Goal: Information Seeking & Learning: Learn about a topic

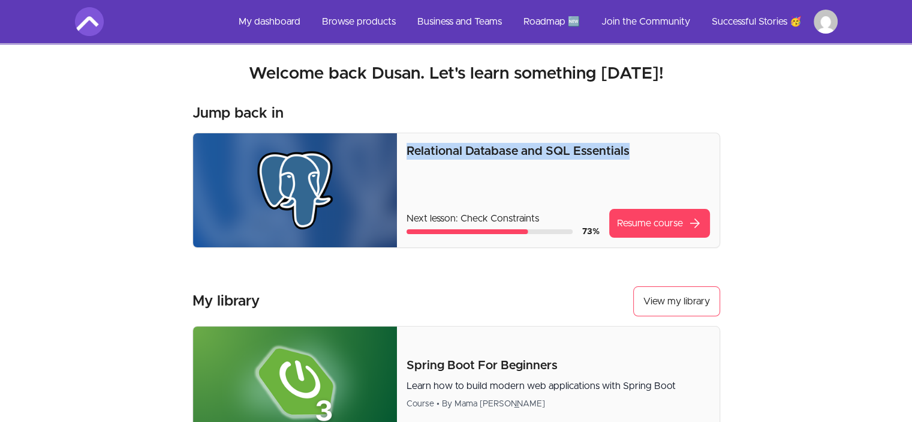
click at [401, 146] on div "Relational Database and SQL Essentials Next lesson: Check Constraints 73 % Resu…" at bounding box center [558, 190] width 322 height 114
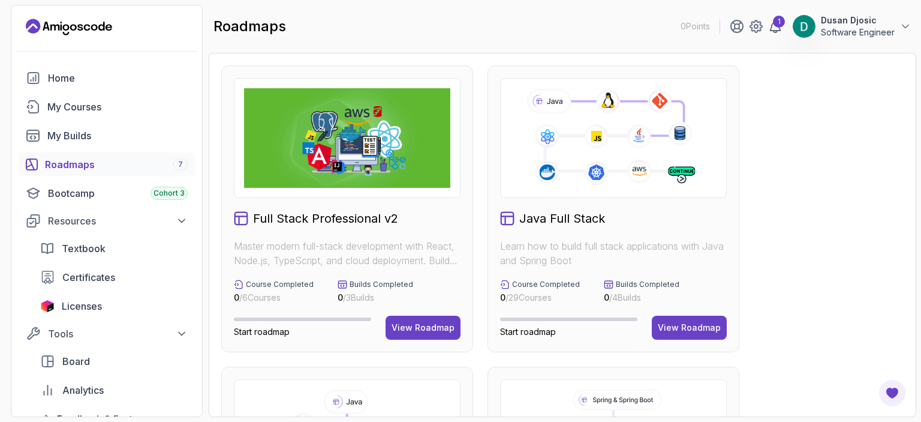
click at [775, 27] on icon at bounding box center [775, 26] width 14 height 14
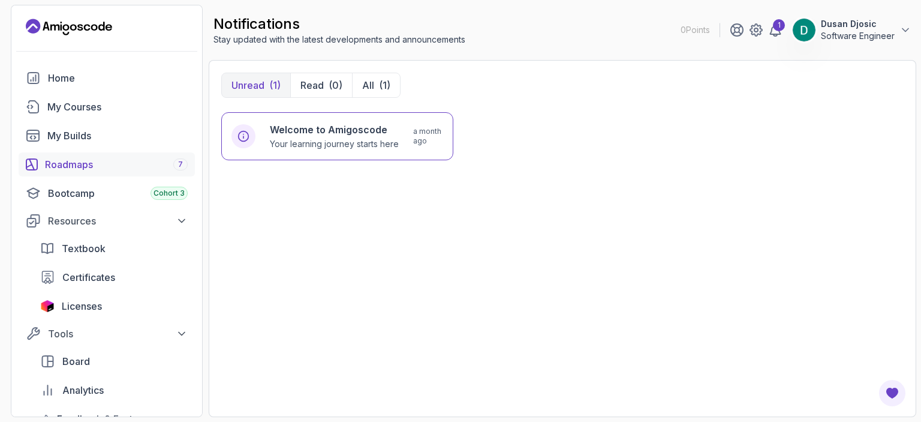
click at [101, 165] on div "Roadmaps 7" at bounding box center [116, 164] width 143 height 14
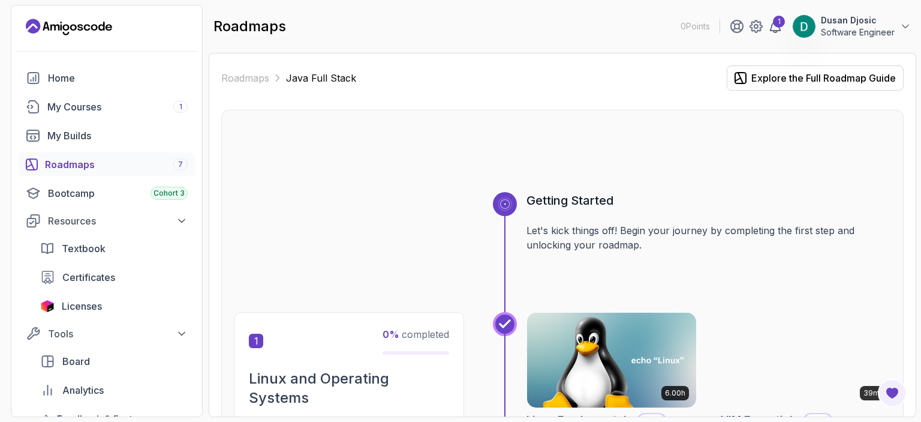
scroll to position [180, 0]
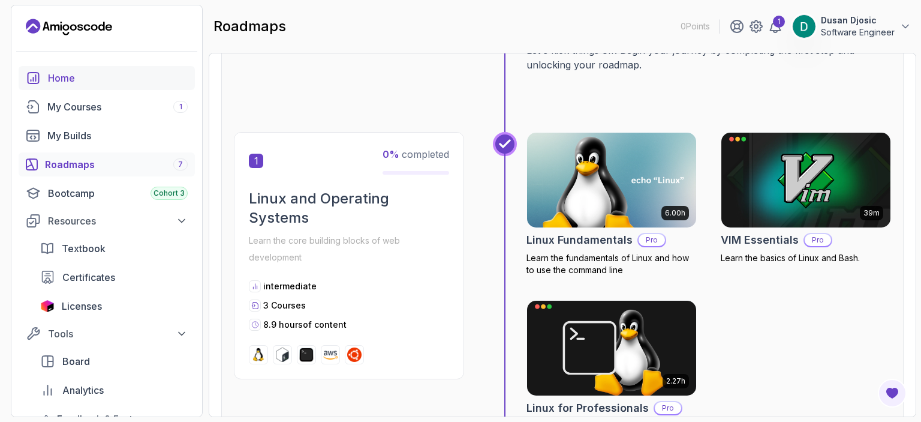
click at [65, 79] on div "Home" at bounding box center [118, 78] width 140 height 14
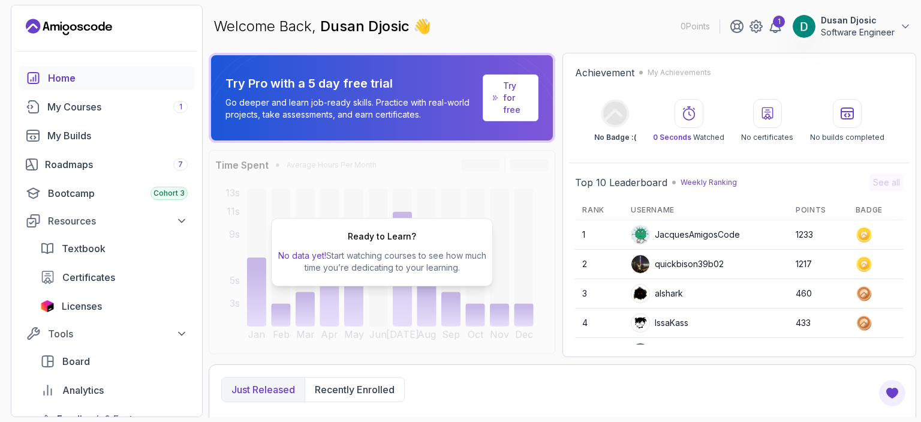
click at [856, 29] on p "Software Engineer" at bounding box center [858, 32] width 74 height 12
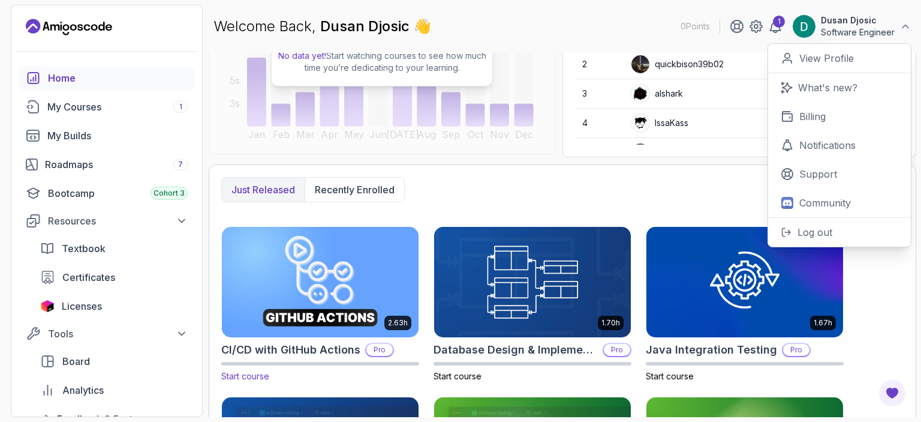
scroll to position [180, 0]
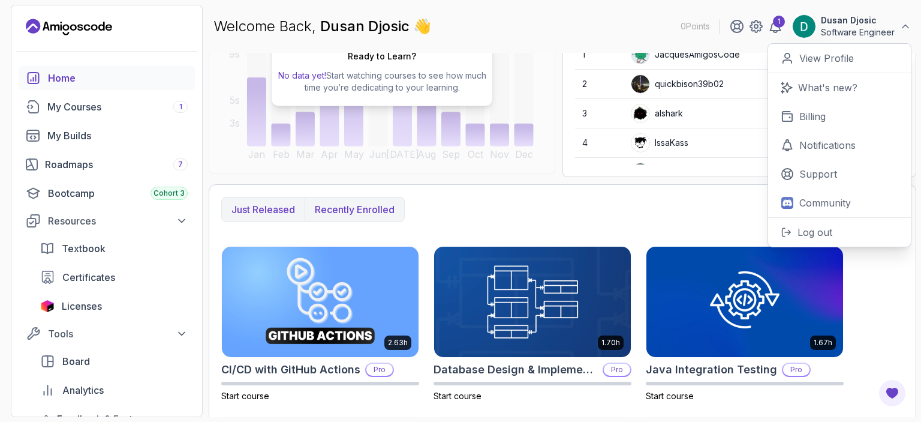
click at [354, 204] on p "Recently enrolled" at bounding box center [355, 209] width 80 height 14
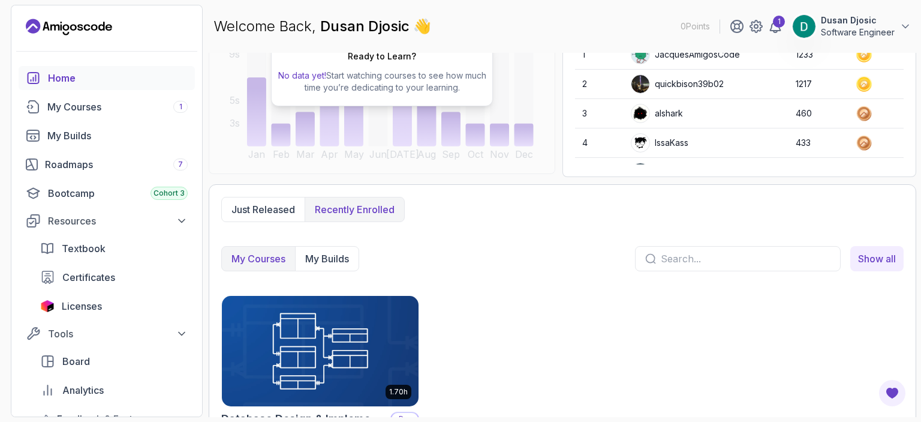
scroll to position [225, 0]
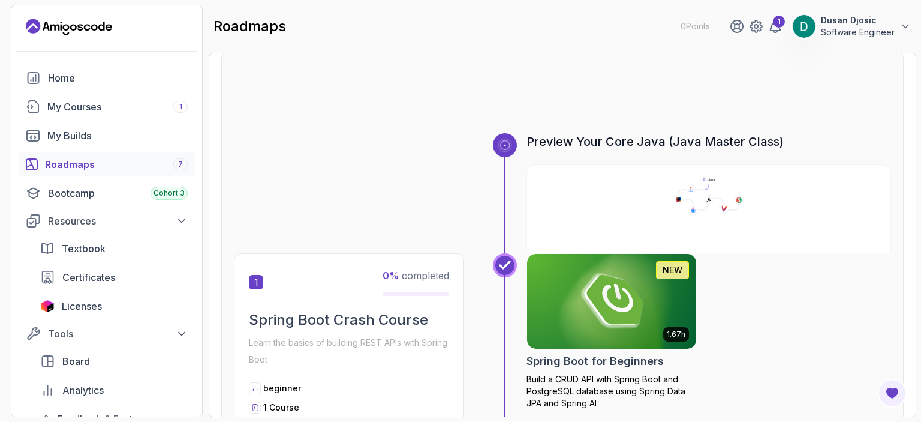
scroll to position [60, 0]
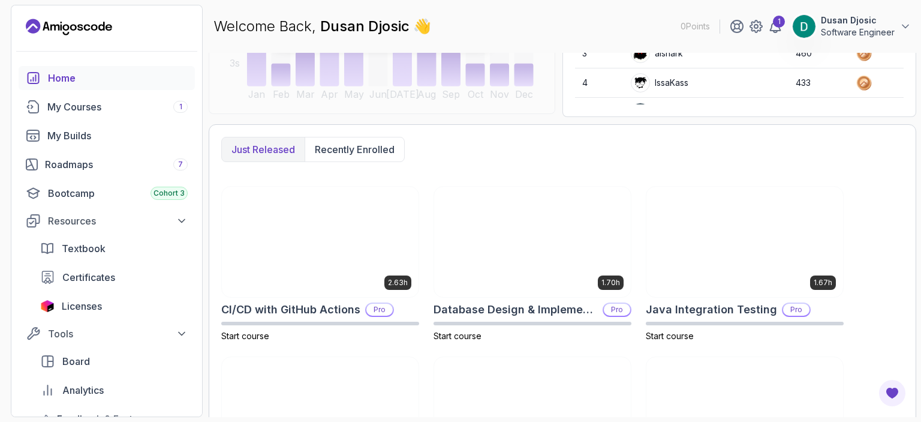
scroll to position [240, 0]
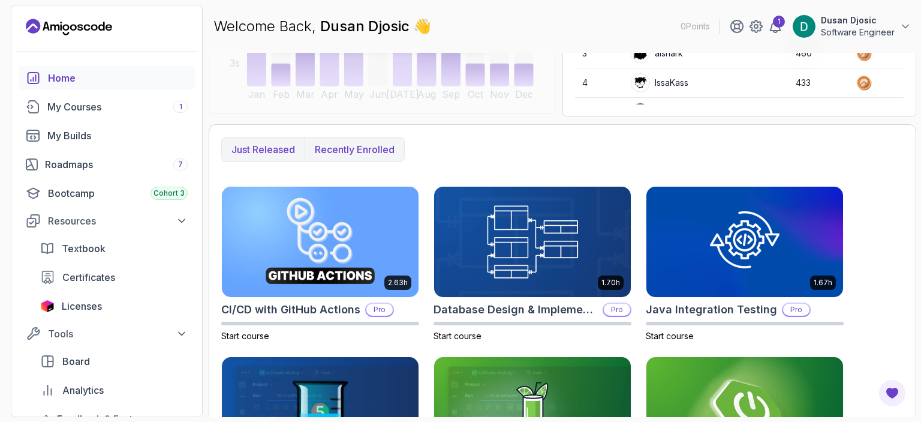
click at [351, 146] on p "Recently enrolled" at bounding box center [355, 149] width 80 height 14
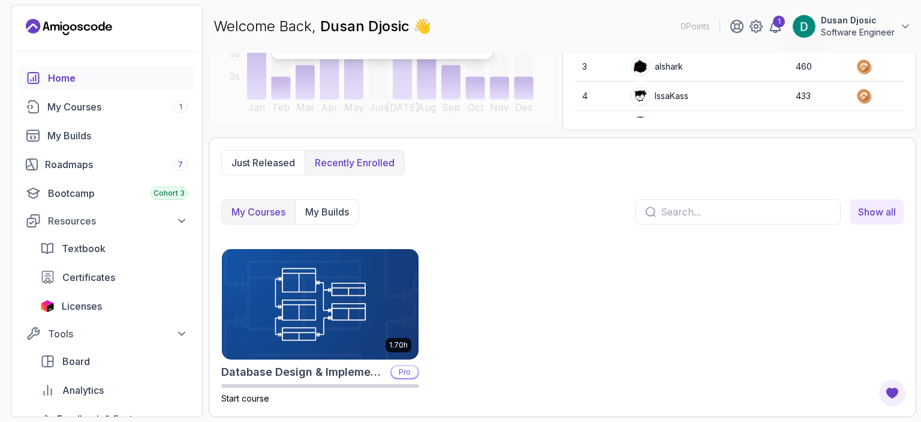
scroll to position [225, 0]
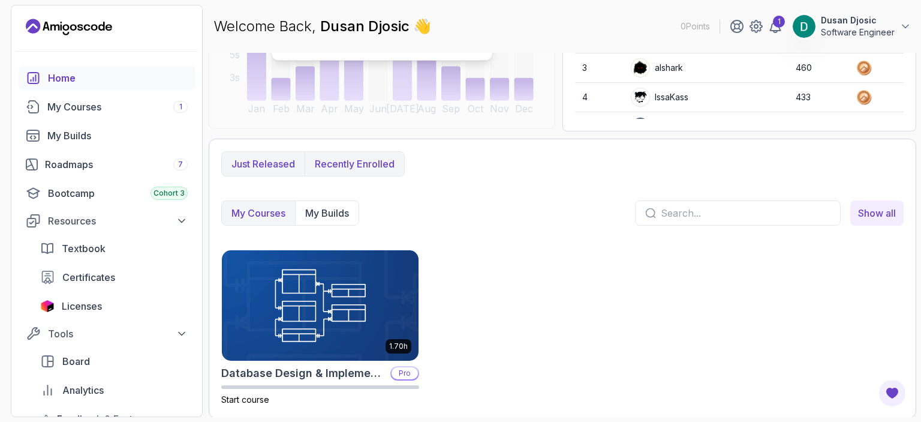
click at [263, 154] on button "Just released" at bounding box center [263, 164] width 83 height 24
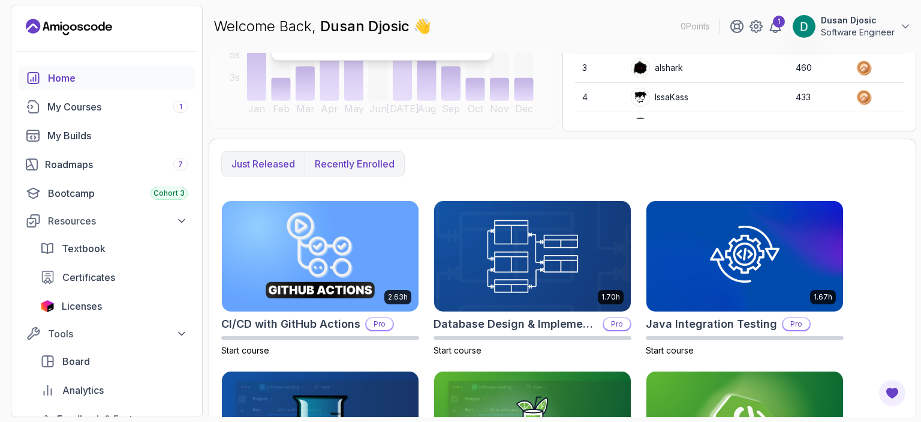
click at [327, 162] on p "Recently enrolled" at bounding box center [355, 164] width 80 height 14
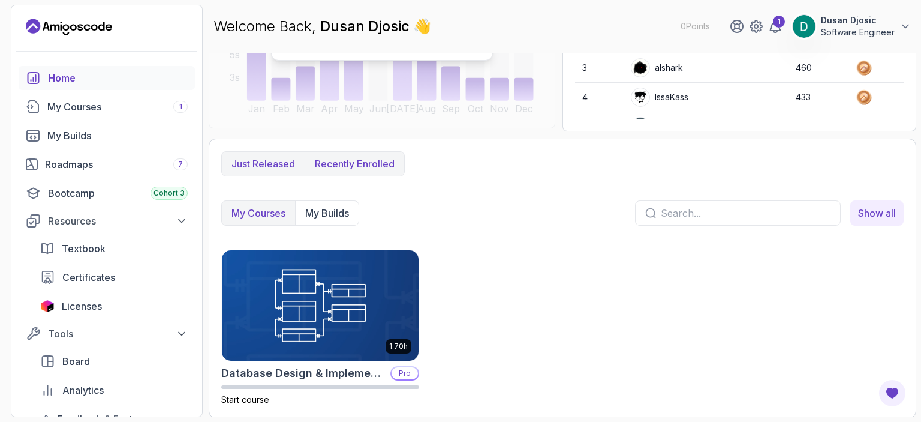
click at [270, 161] on p "Just released" at bounding box center [263, 164] width 64 height 14
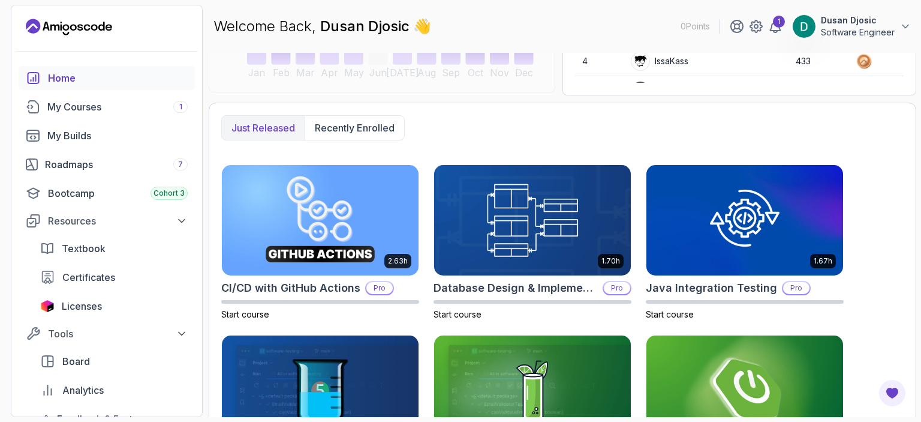
scroll to position [216, 0]
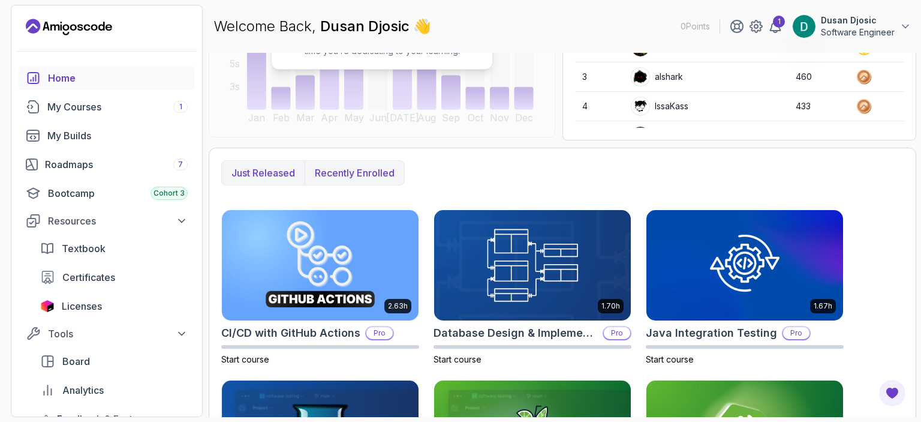
click at [338, 164] on button "Recently enrolled" at bounding box center [355, 173] width 100 height 24
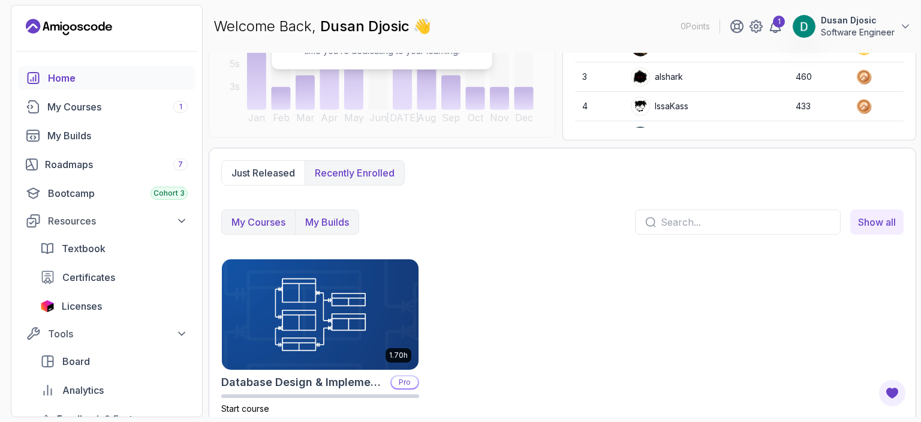
click at [323, 217] on p "My Builds" at bounding box center [327, 222] width 44 height 14
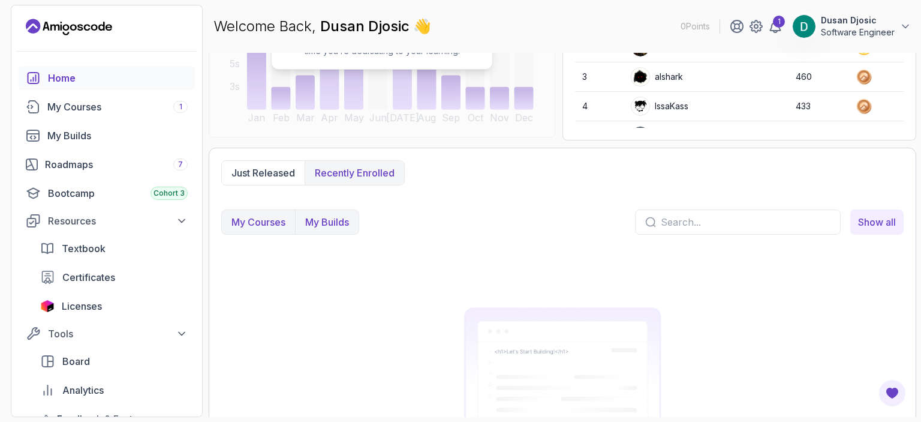
click at [259, 221] on p "My Courses" at bounding box center [258, 222] width 54 height 14
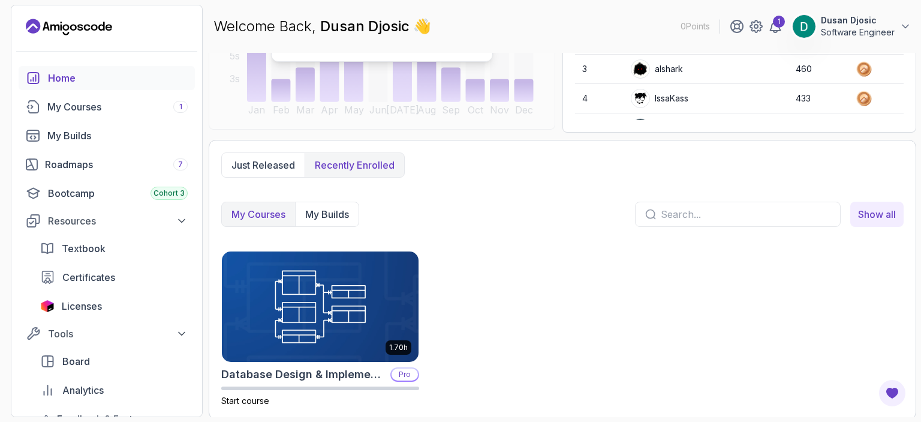
scroll to position [225, 0]
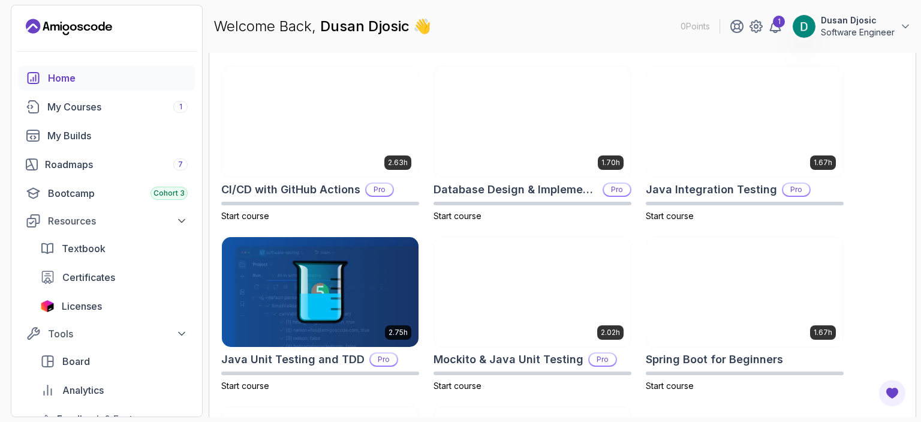
scroll to position [300, 0]
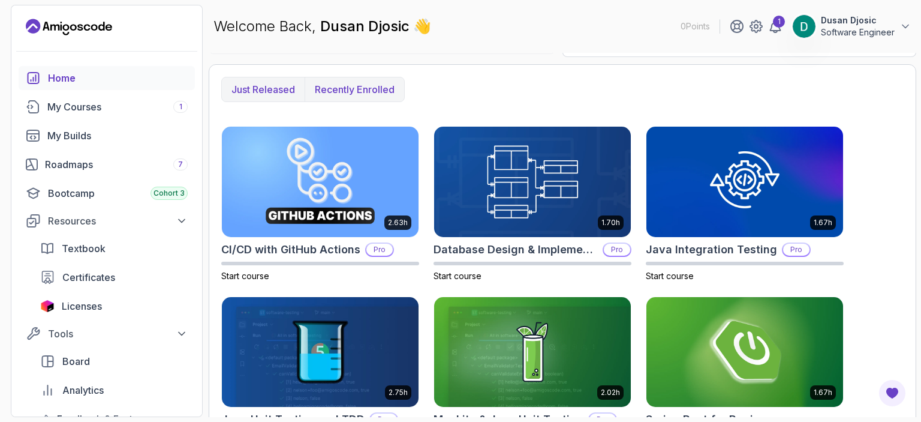
click at [354, 92] on p "Recently enrolled" at bounding box center [355, 89] width 80 height 14
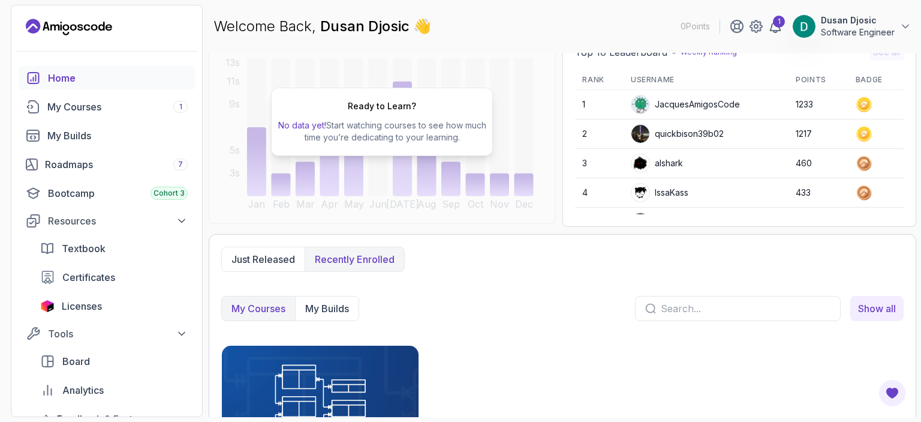
scroll to position [225, 0]
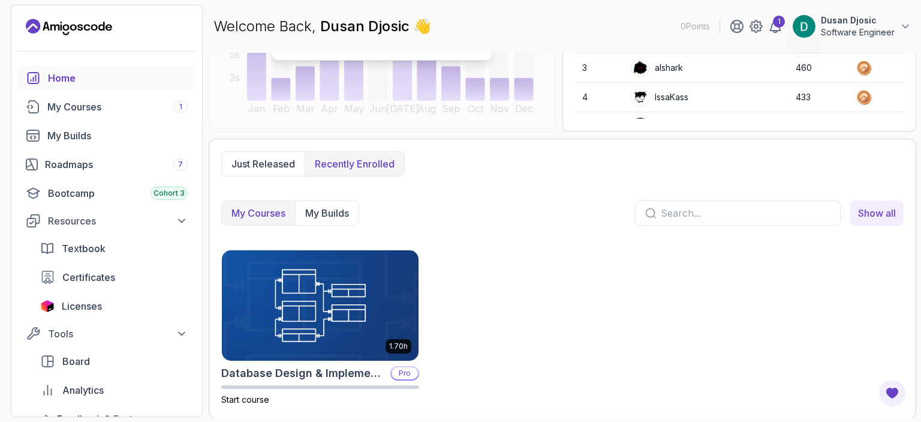
click at [254, 215] on p "My Courses" at bounding box center [258, 213] width 54 height 14
click at [101, 105] on div "My Courses 1" at bounding box center [117, 107] width 140 height 14
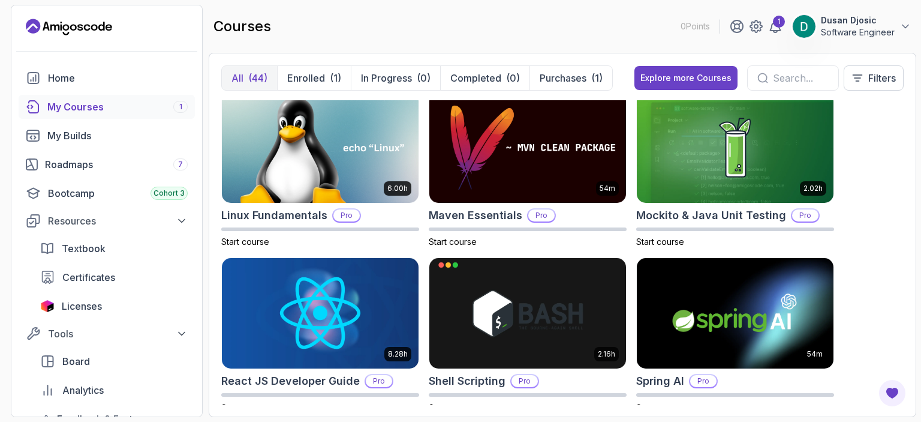
scroll to position [1679, 0]
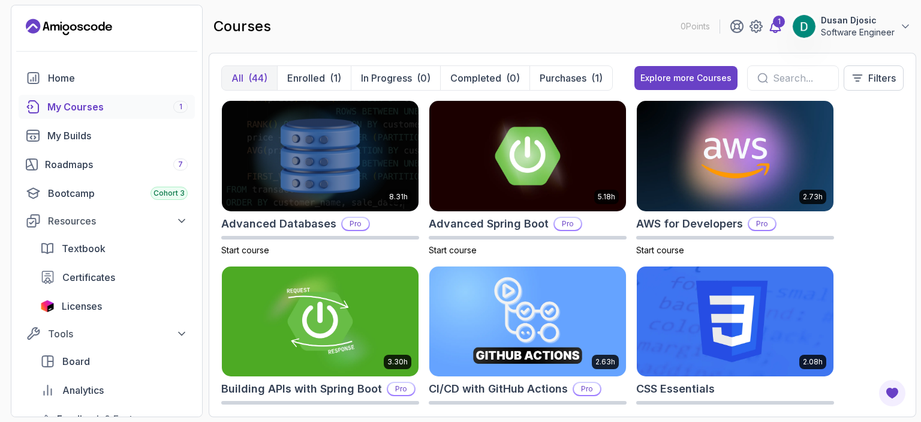
click at [776, 31] on icon at bounding box center [776, 26] width 10 height 12
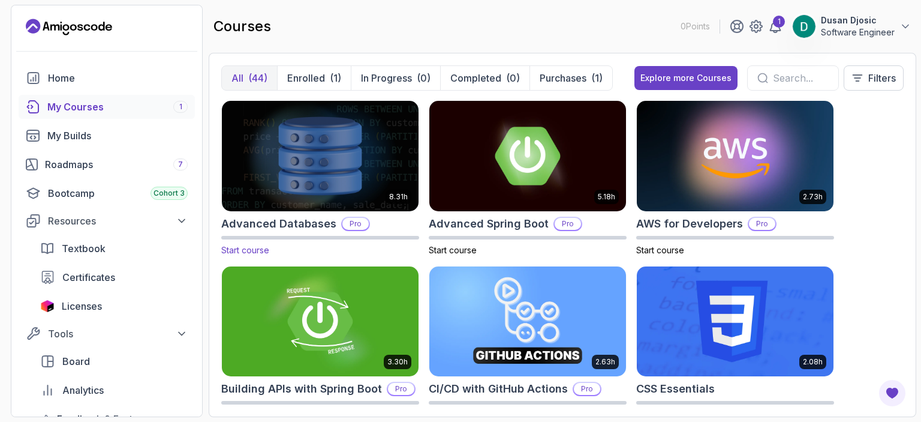
click at [302, 222] on h2 "Advanced Databases" at bounding box center [278, 223] width 115 height 17
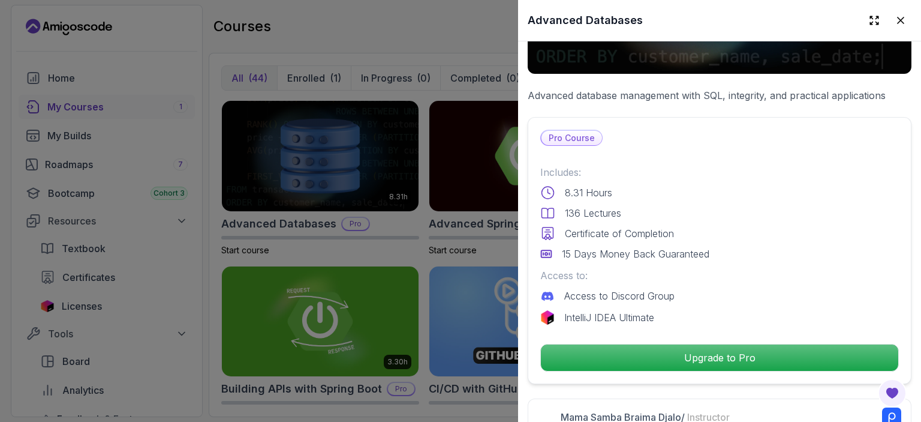
scroll to position [180, 0]
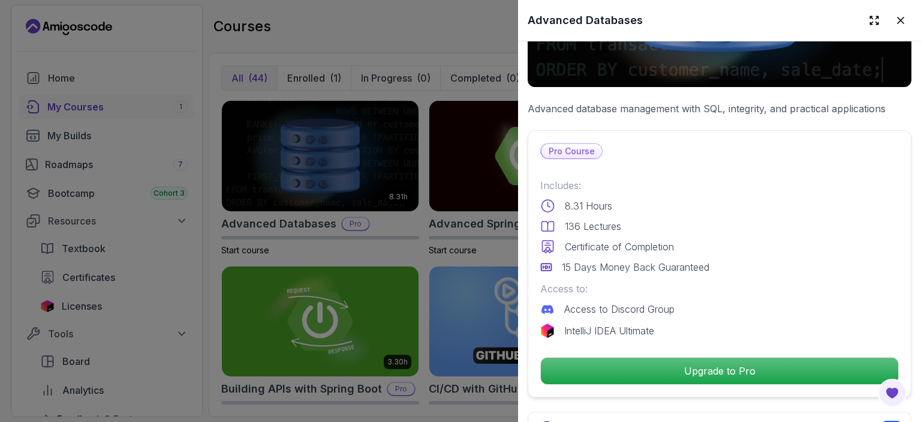
click at [363, 207] on div at bounding box center [460, 211] width 921 height 422
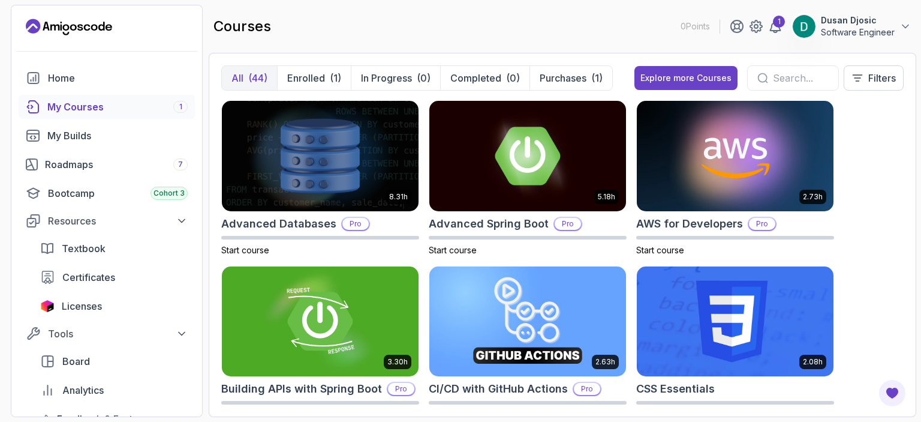
click at [898, 26] on button "Dusan Djosic Software Engineer" at bounding box center [851, 26] width 119 height 24
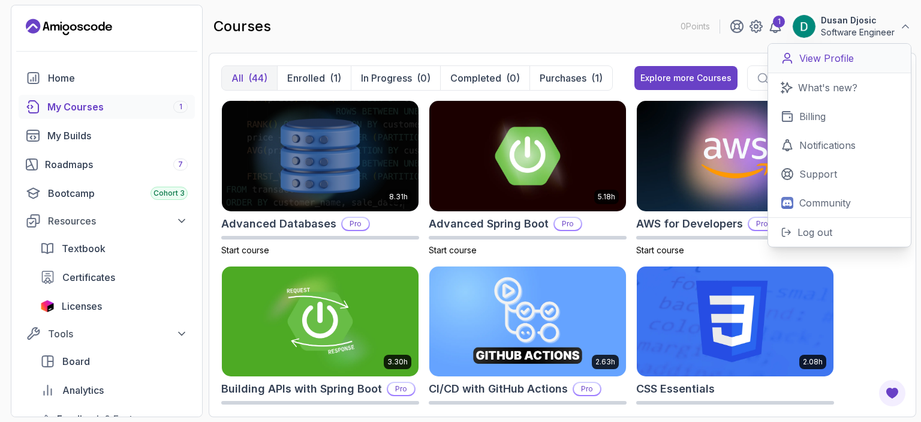
click at [820, 54] on p "View Profile" at bounding box center [826, 58] width 55 height 14
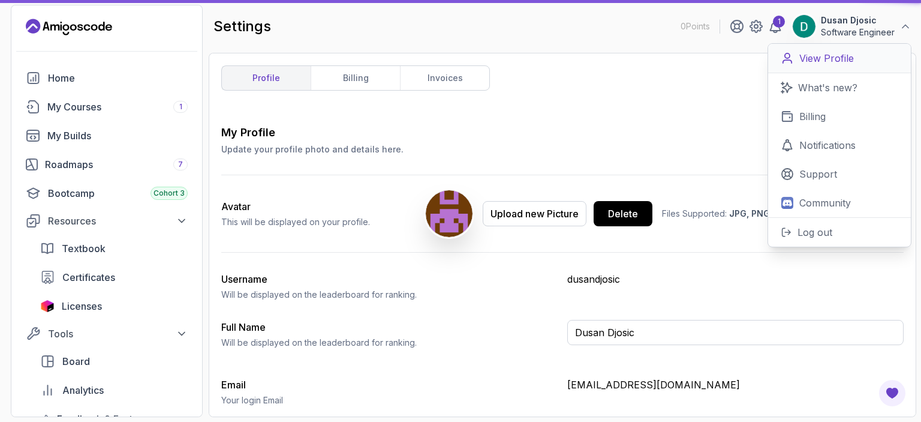
type input "Software Engineer"
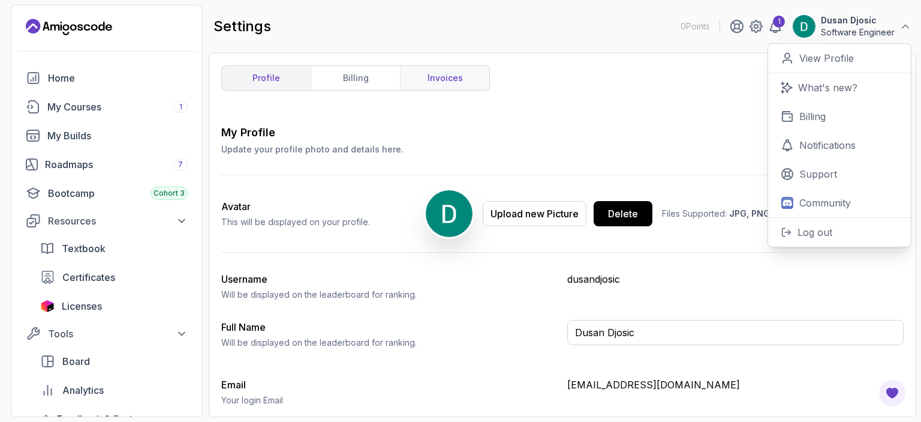
click at [444, 72] on link "invoices" at bounding box center [444, 78] width 89 height 24
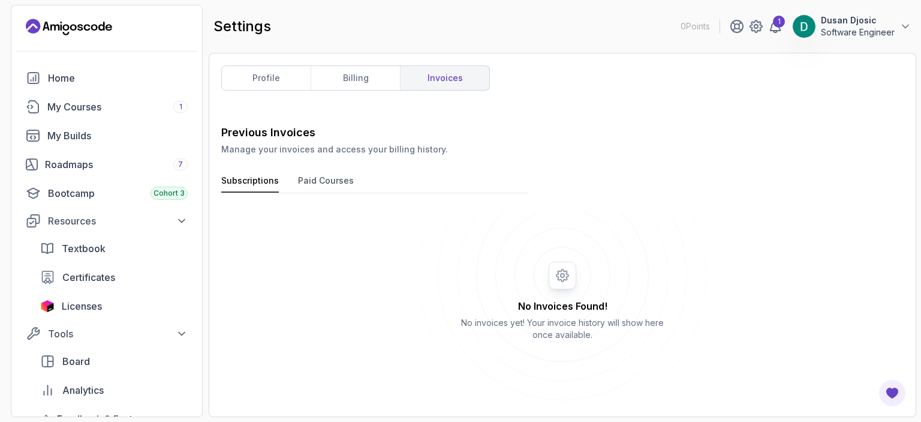
click at [320, 177] on button "Paid Courses" at bounding box center [326, 184] width 56 height 18
click at [255, 176] on button "Subscriptions" at bounding box center [250, 184] width 58 height 18
click at [317, 177] on button "Paid Courses" at bounding box center [326, 184] width 56 height 18
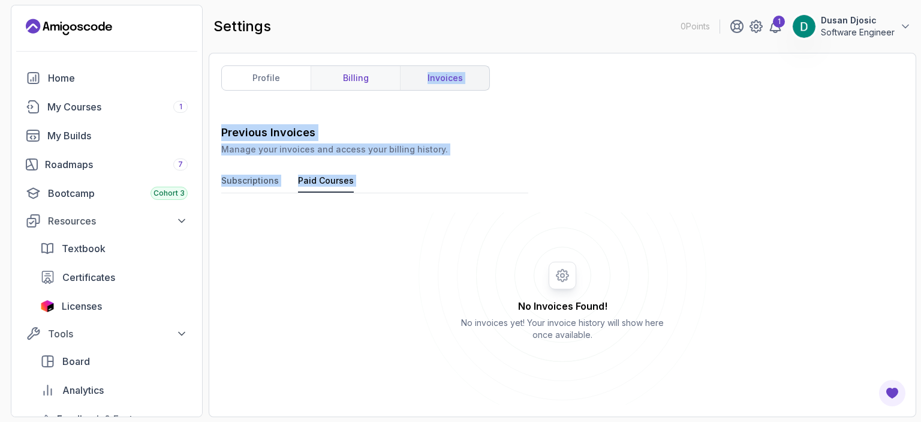
drag, startPoint x: 392, startPoint y: 241, endPoint x: 391, endPoint y: 70, distance: 171.5
click at [391, 71] on div "profile billing invoices Previous Invoices Manage your invoices and access your…" at bounding box center [562, 234] width 682 height 339
click at [365, 186] on div "Subscriptions Paid Courses" at bounding box center [374, 184] width 307 height 19
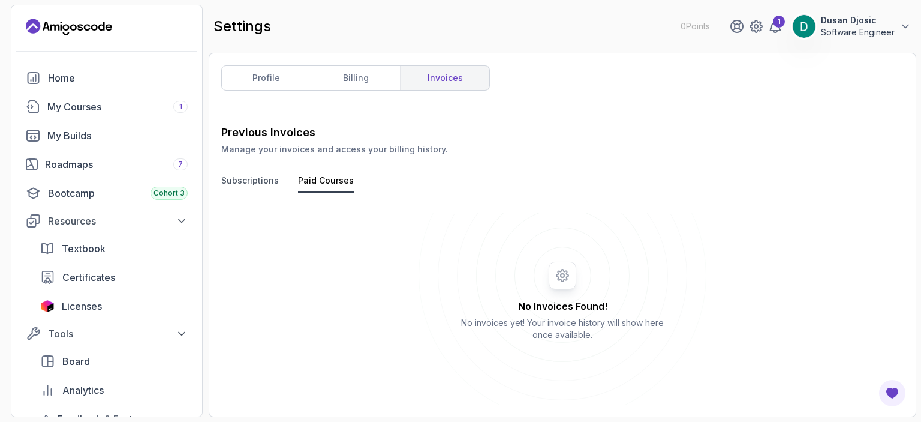
click at [893, 28] on p "Software Engineer" at bounding box center [858, 32] width 74 height 12
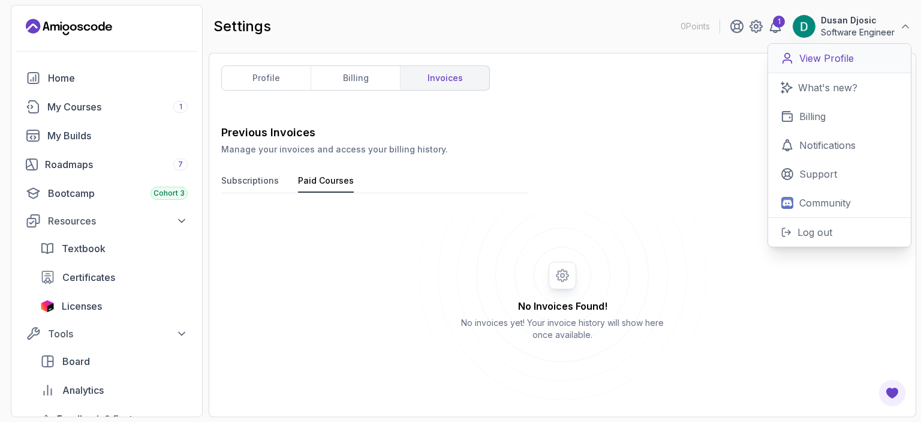
click at [832, 57] on p "View Profile" at bounding box center [826, 58] width 55 height 14
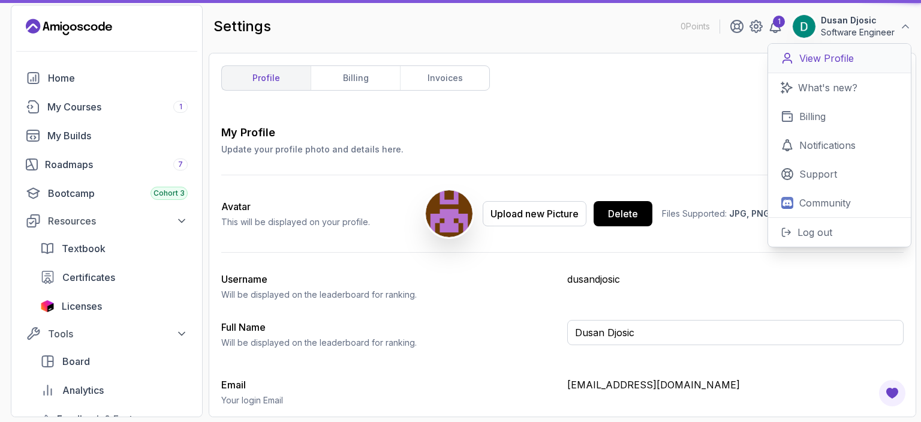
type input "Software Engineer"
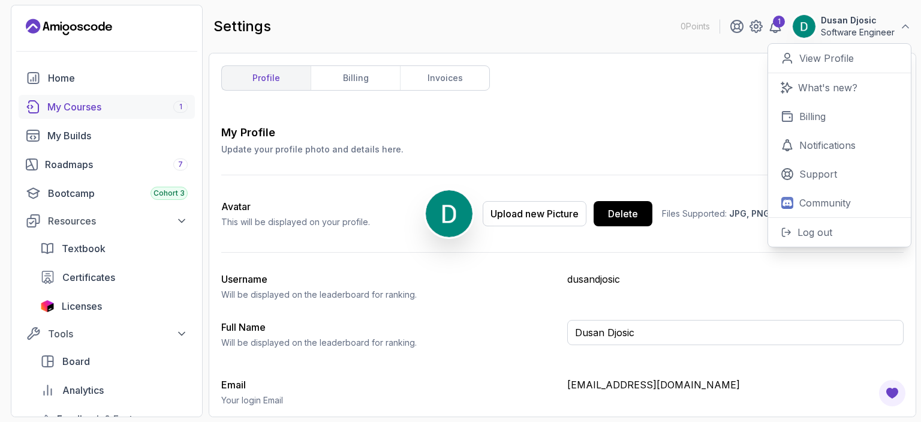
click at [62, 104] on div "My Courses 1" at bounding box center [117, 107] width 140 height 14
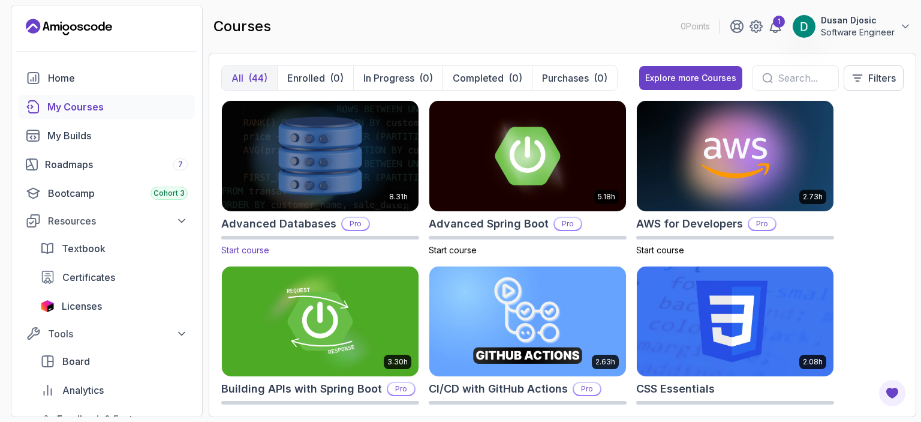
click at [297, 138] on img at bounding box center [320, 156] width 206 height 116
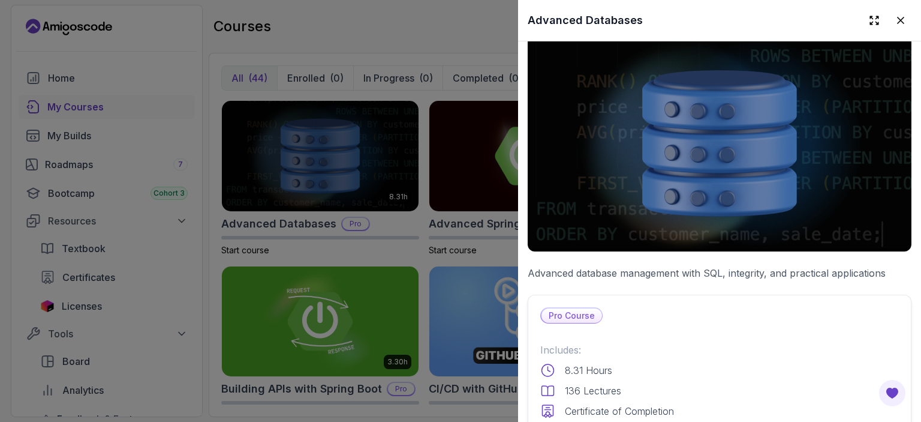
scroll to position [65, 0]
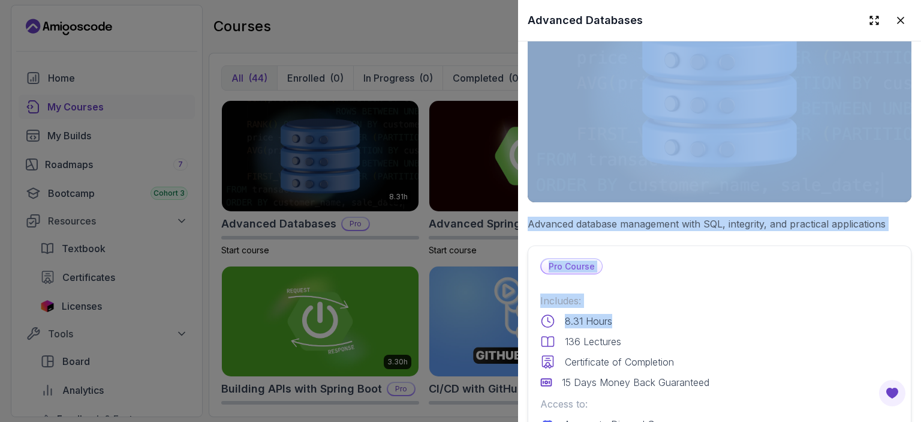
drag, startPoint x: 672, startPoint y: 272, endPoint x: 652, endPoint y: 129, distance: 144.6
click at [645, 284] on div "Pro Course Includes: 8.31 Hours 136 Lectures Certificate of Completion 15 Days …" at bounding box center [720, 378] width 384 height 267
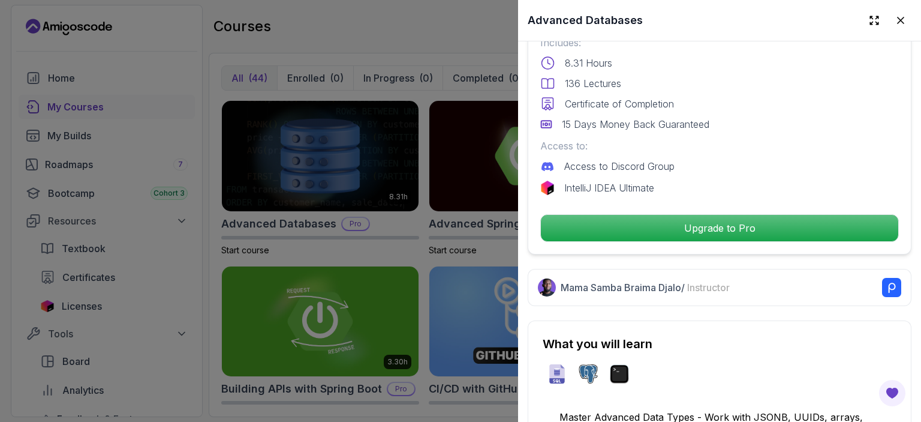
scroll to position [0, 0]
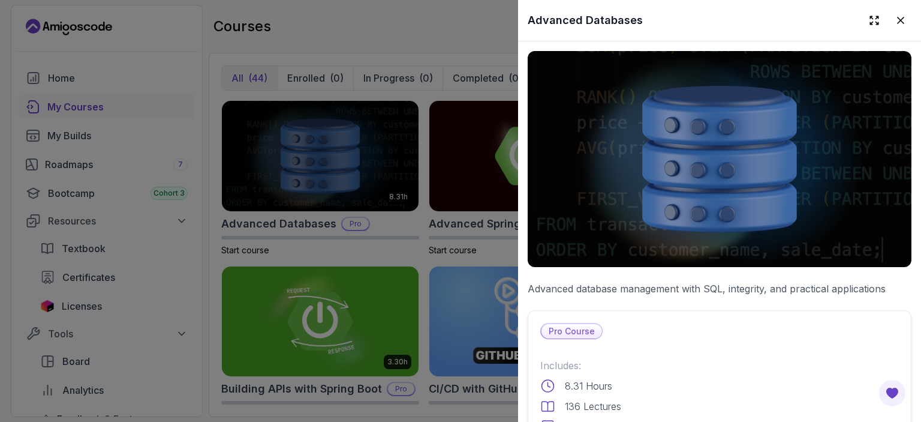
click at [660, 164] on img at bounding box center [720, 159] width 384 height 216
click at [453, 148] on div at bounding box center [460, 211] width 921 height 422
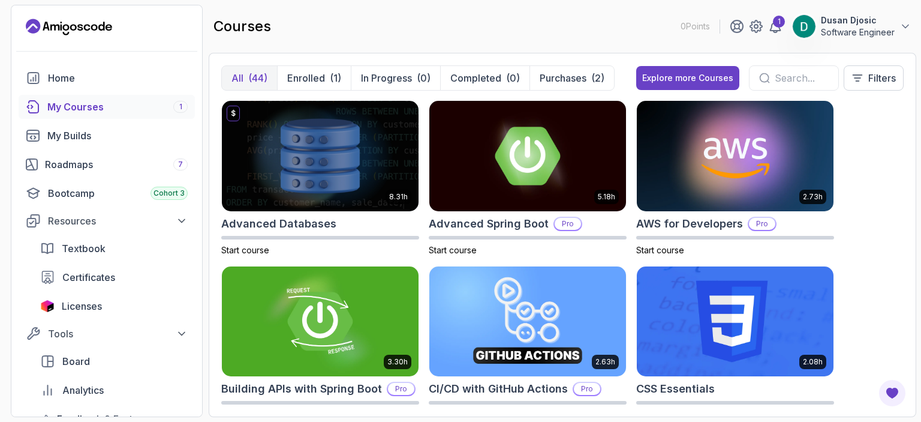
click at [580, 28] on div "courses 0 Points 1 Dusan Djosic Software Engineer" at bounding box center [563, 26] width 708 height 43
click at [311, 79] on p "Enrolled" at bounding box center [306, 78] width 38 height 14
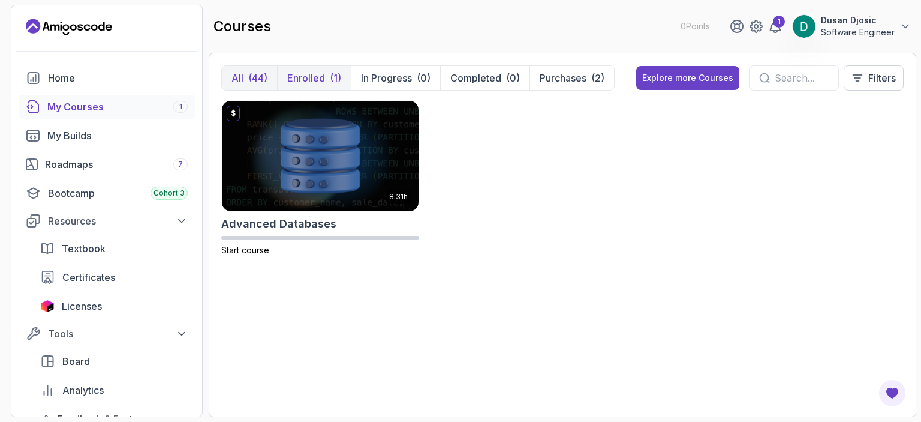
click at [262, 80] on div "(44)" at bounding box center [257, 78] width 19 height 14
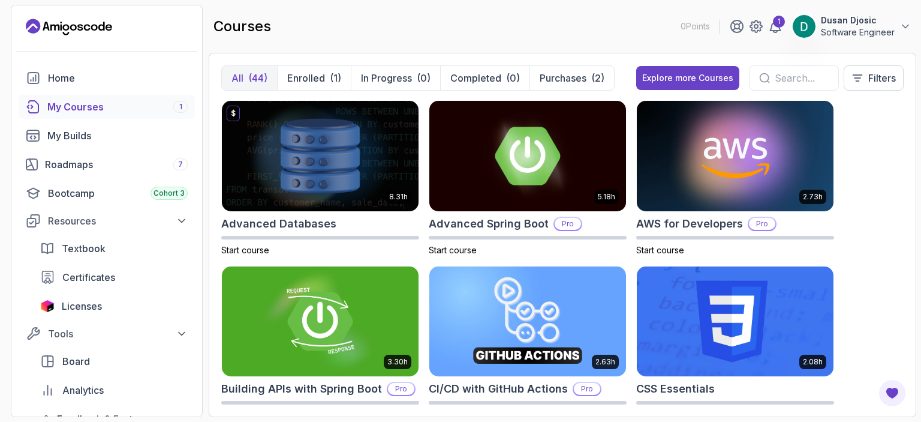
drag, startPoint x: 554, startPoint y: 76, endPoint x: 567, endPoint y: 58, distance: 22.3
click at [554, 76] on p "Purchases" at bounding box center [563, 78] width 47 height 14
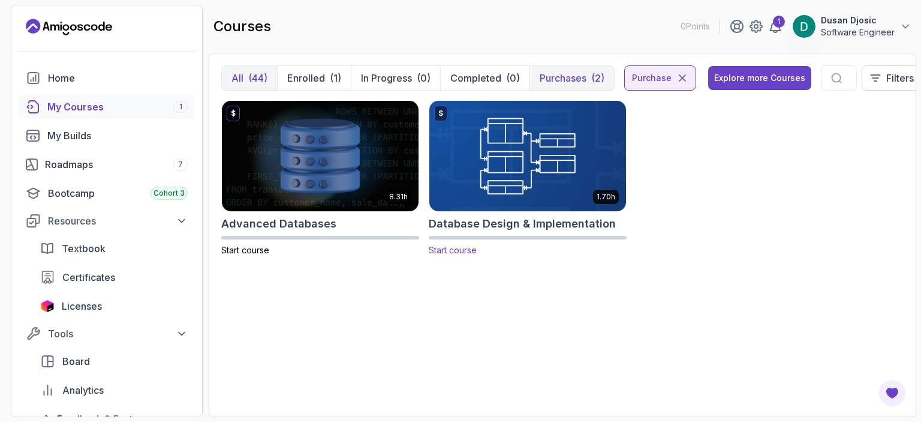
click at [526, 169] on img at bounding box center [528, 156] width 206 height 116
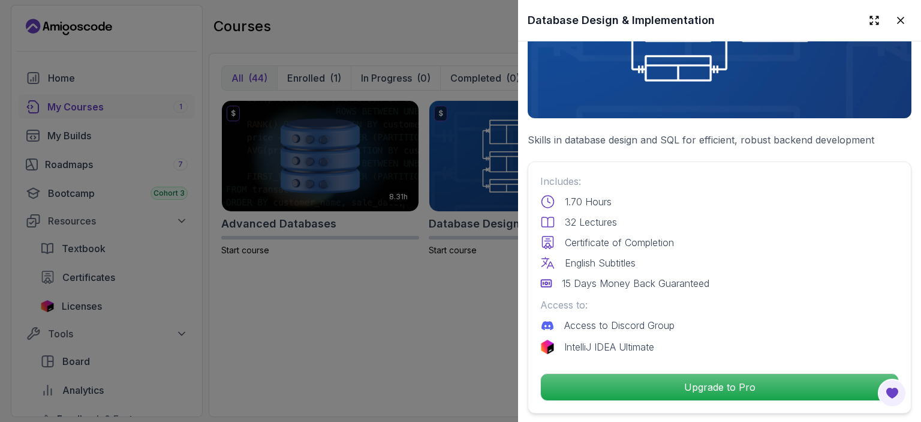
scroll to position [170, 0]
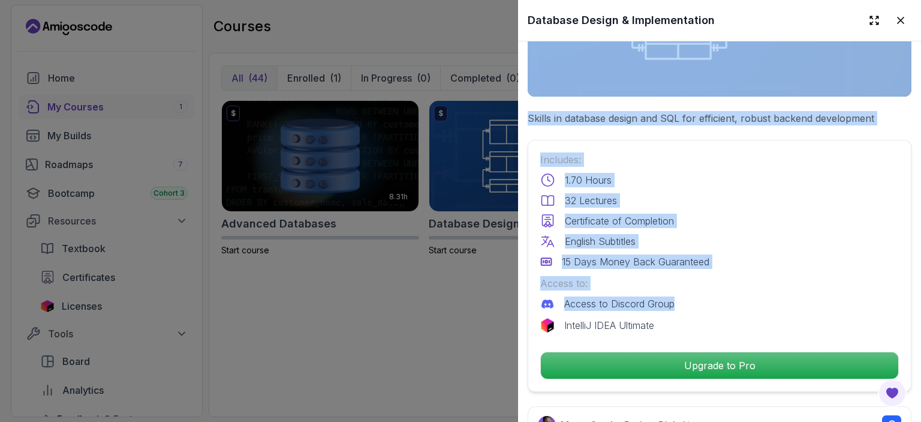
drag, startPoint x: 656, startPoint y: 96, endPoint x: 705, endPoint y: 136, distance: 63.5
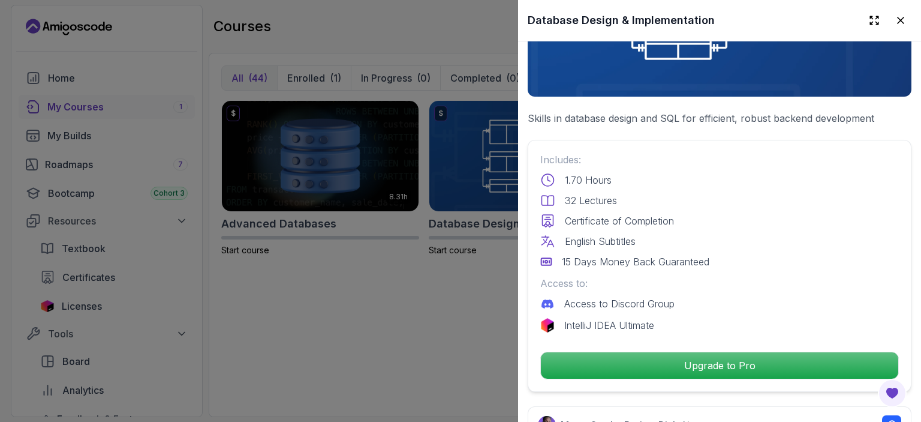
click at [353, 215] on div at bounding box center [460, 211] width 921 height 422
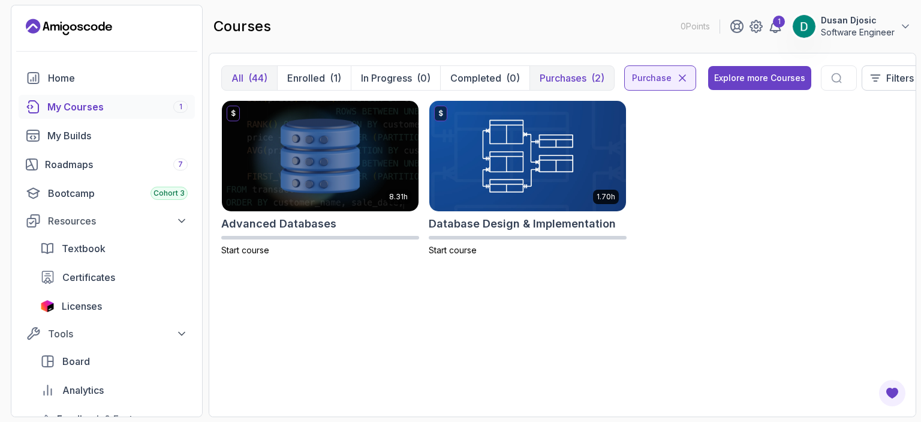
click at [398, 279] on div "$ 8.31h Advanced Databases Start course $ 1.70h Database Design & Implementatio…" at bounding box center [562, 252] width 682 height 304
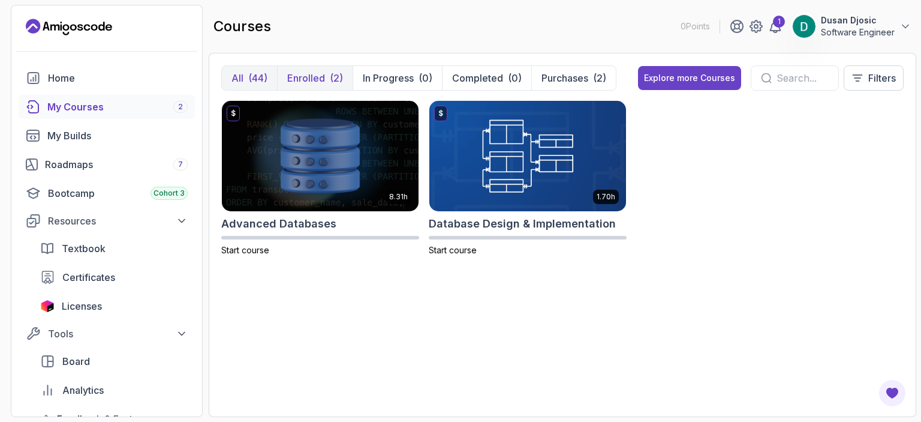
click at [312, 74] on p "Enrolled" at bounding box center [306, 78] width 38 height 14
click at [514, 164] on img at bounding box center [528, 156] width 206 height 116
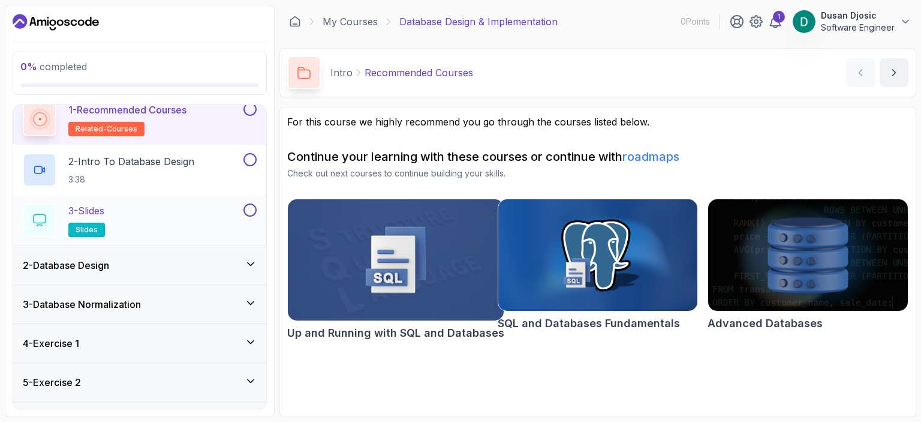
scroll to position [60, 0]
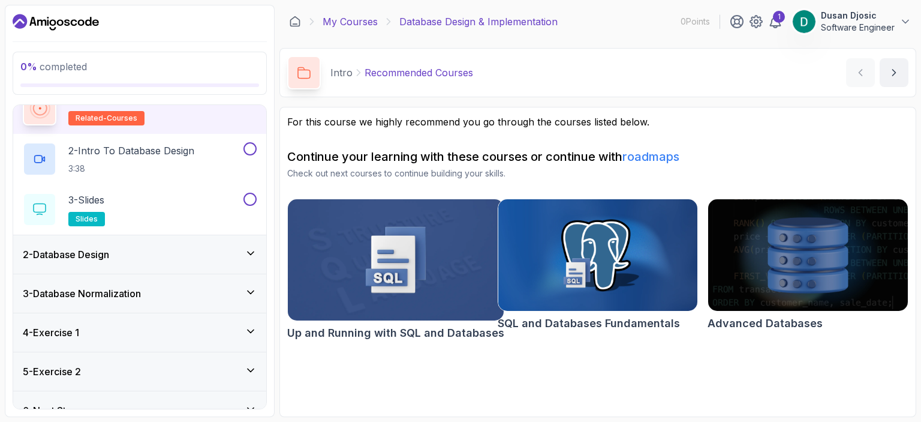
click at [358, 21] on link "My Courses" at bounding box center [350, 21] width 55 height 14
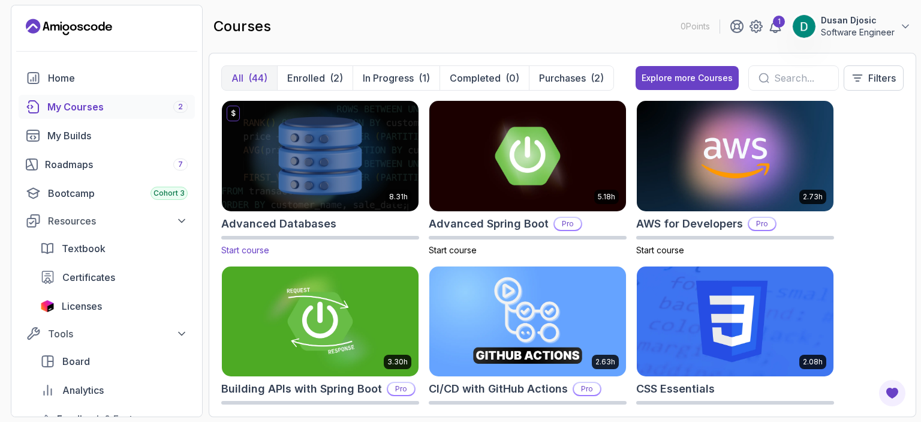
click at [323, 188] on img at bounding box center [320, 156] width 206 height 116
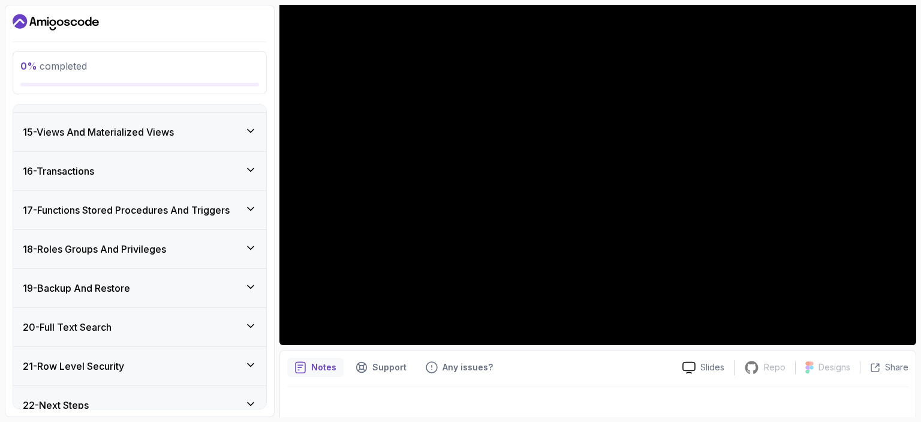
scroll to position [700, 0]
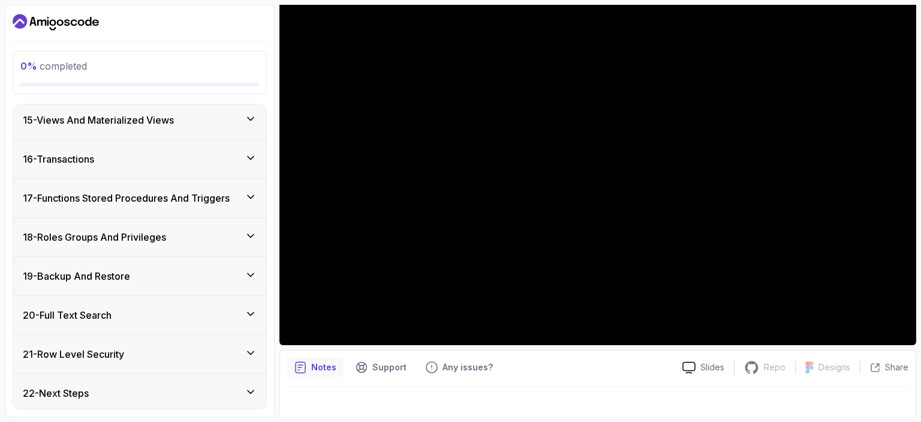
click at [103, 187] on div "17 - Functions Stored Procedures And Triggers" at bounding box center [139, 198] width 253 height 38
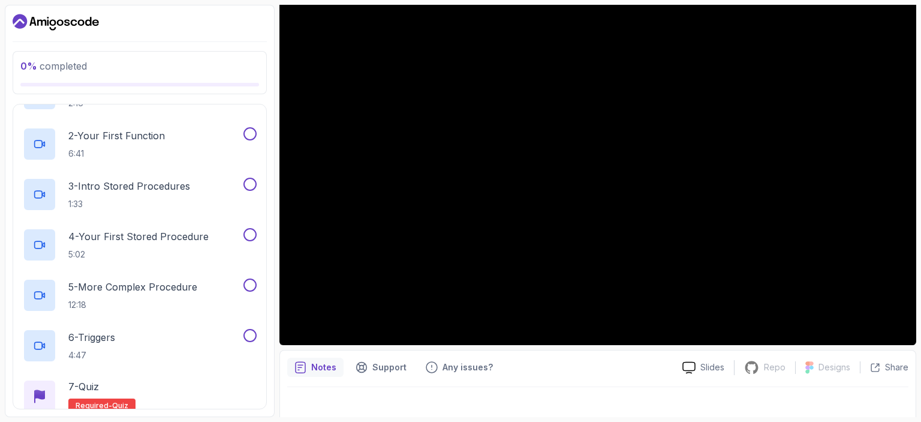
scroll to position [542, 0]
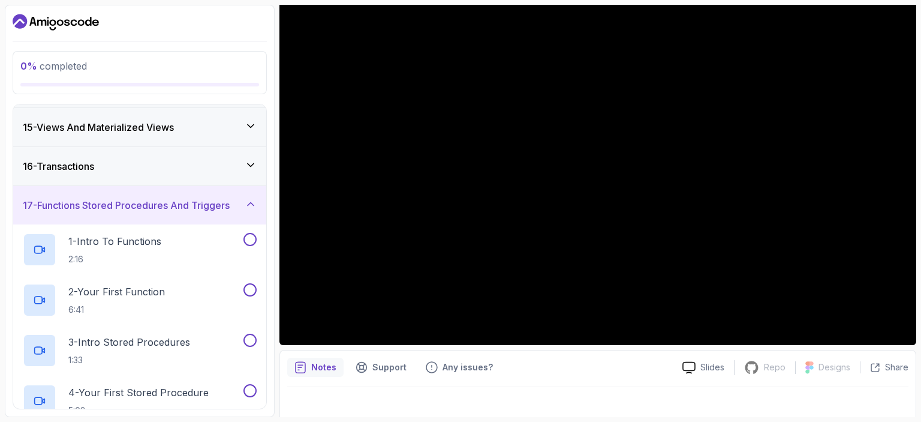
click at [106, 198] on h3 "17 - Functions Stored Procedures And Triggers" at bounding box center [126, 205] width 207 height 14
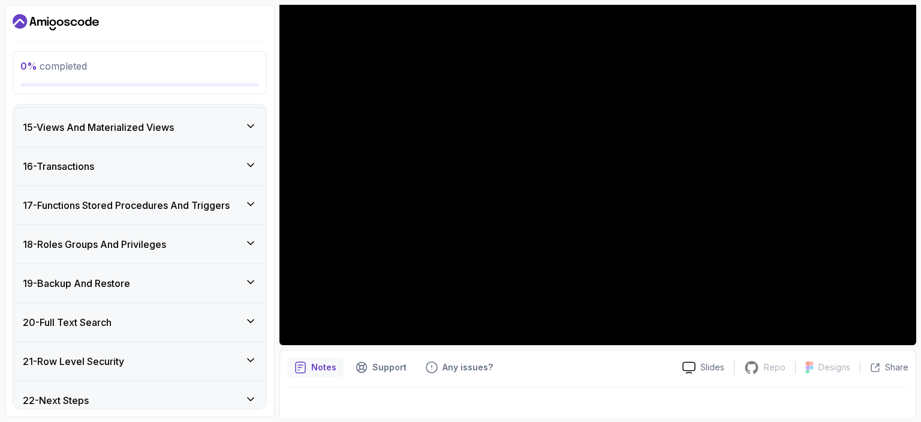
click at [94, 167] on h3 "16 - Transactions" at bounding box center [58, 166] width 71 height 14
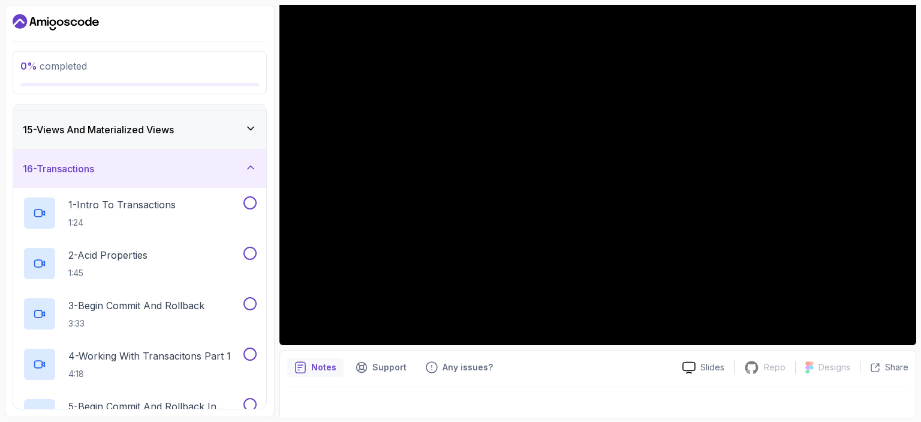
scroll to position [482, 0]
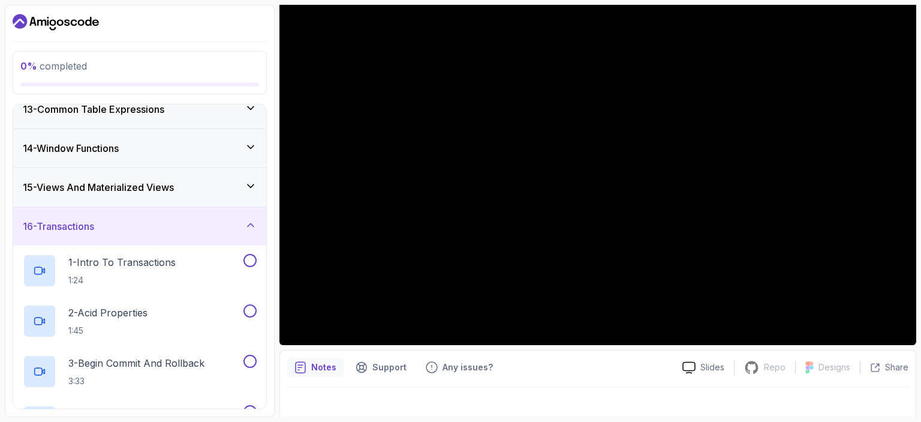
click at [114, 219] on div "16 - Transactions" at bounding box center [140, 226] width 234 height 14
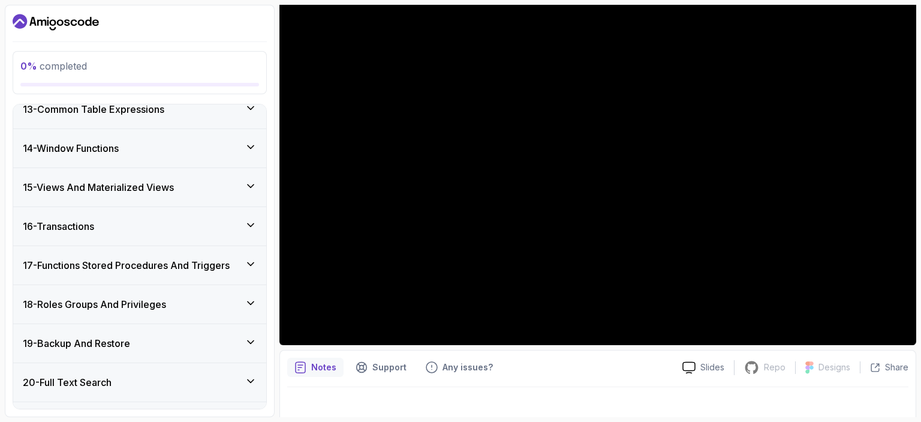
click at [109, 186] on h3 "15 - Views And Materialized Views" at bounding box center [98, 187] width 151 height 14
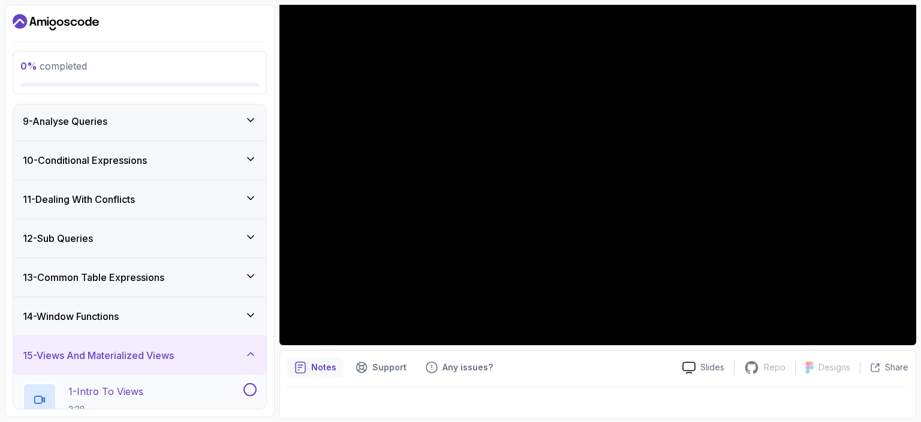
scroll to position [302, 0]
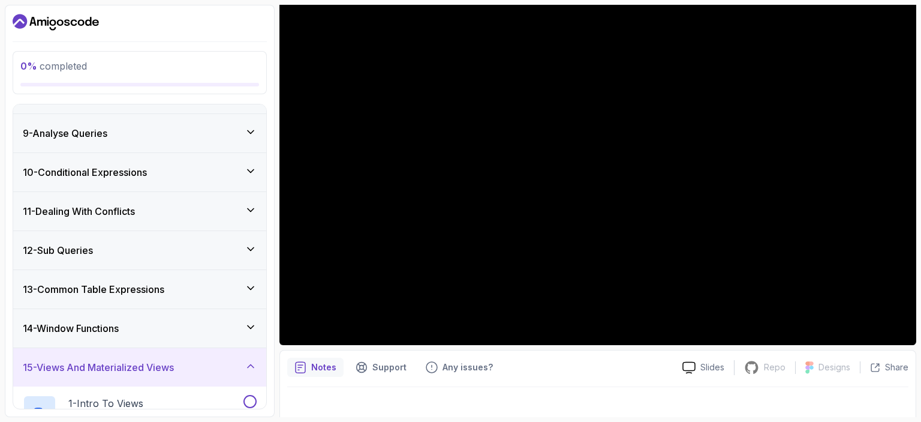
click at [116, 360] on h3 "15 - Views And Materialized Views" at bounding box center [98, 367] width 151 height 14
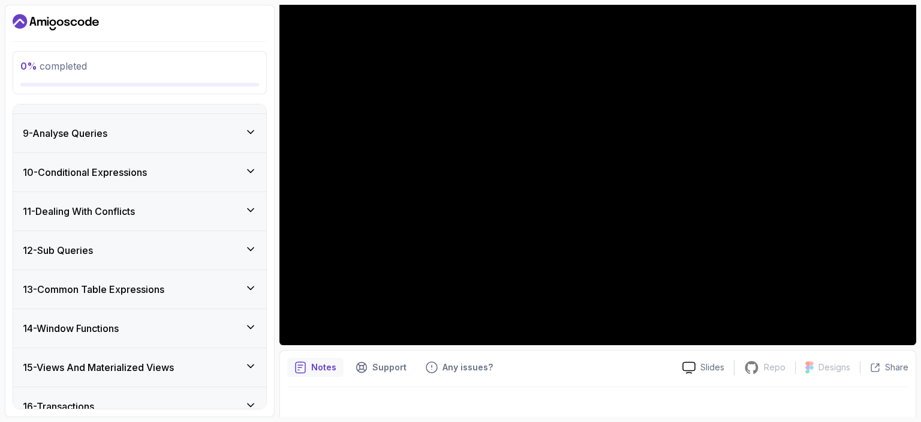
click at [92, 324] on h3 "14 - Window Functions" at bounding box center [71, 328] width 96 height 14
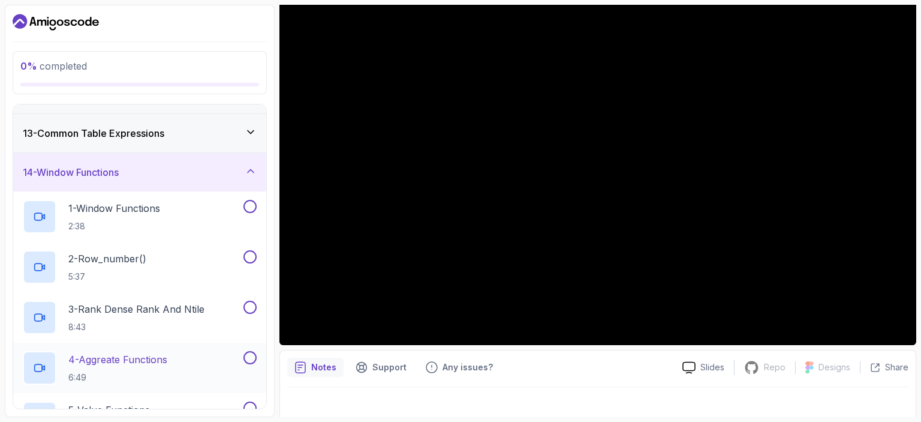
scroll to position [422, 0]
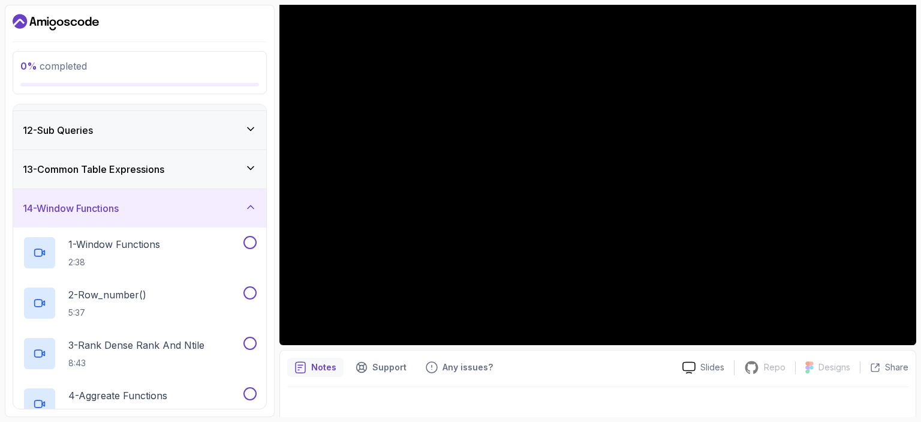
click at [106, 210] on h3 "14 - Window Functions" at bounding box center [71, 208] width 96 height 14
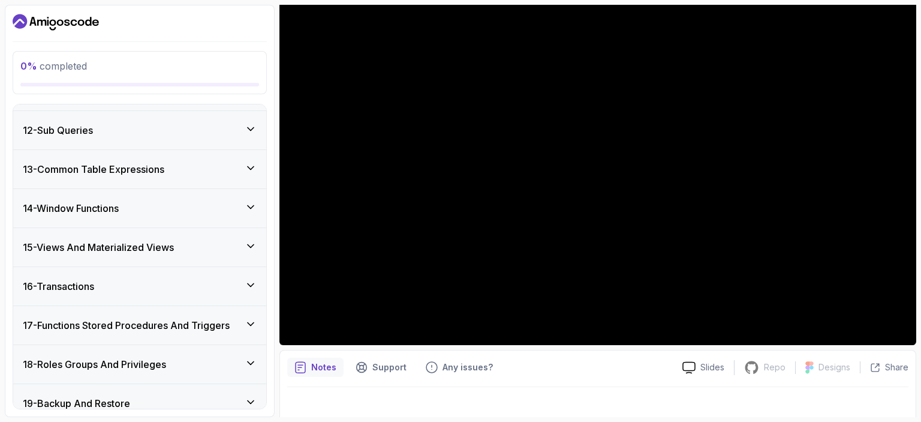
click at [103, 168] on h3 "13 - Common Table Expressions" at bounding box center [94, 169] width 142 height 14
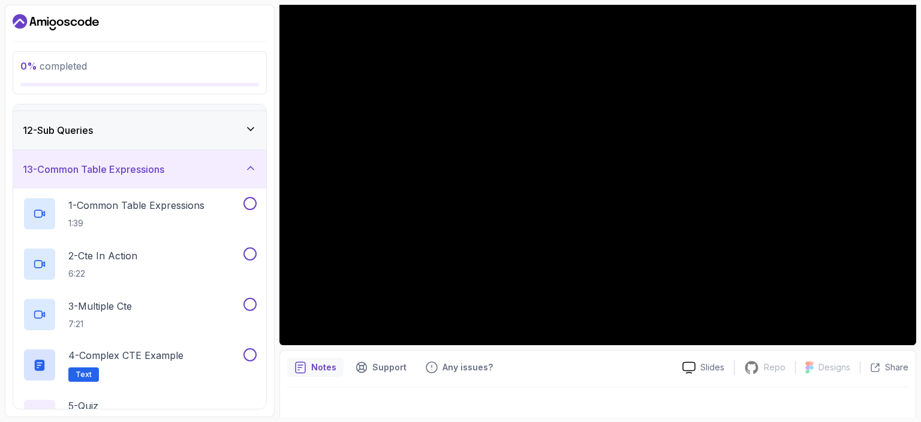
click at [107, 163] on h3 "13 - Common Table Expressions" at bounding box center [94, 169] width 142 height 14
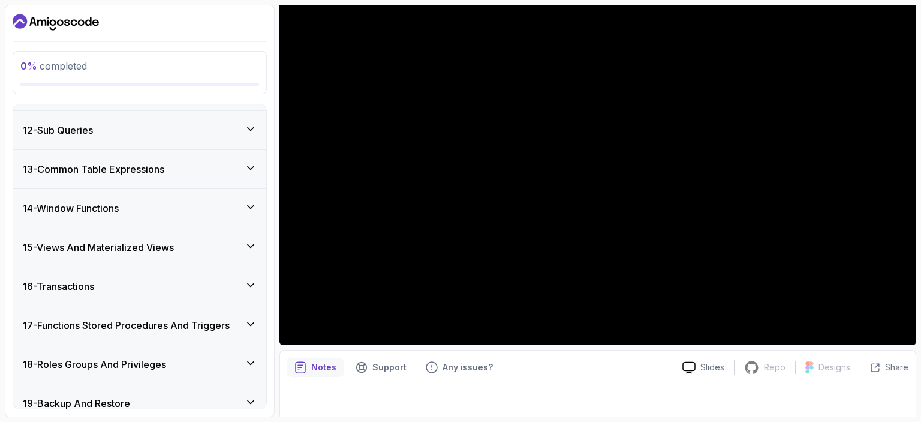
click at [93, 135] on h3 "12 - Sub Queries" at bounding box center [58, 130] width 70 height 14
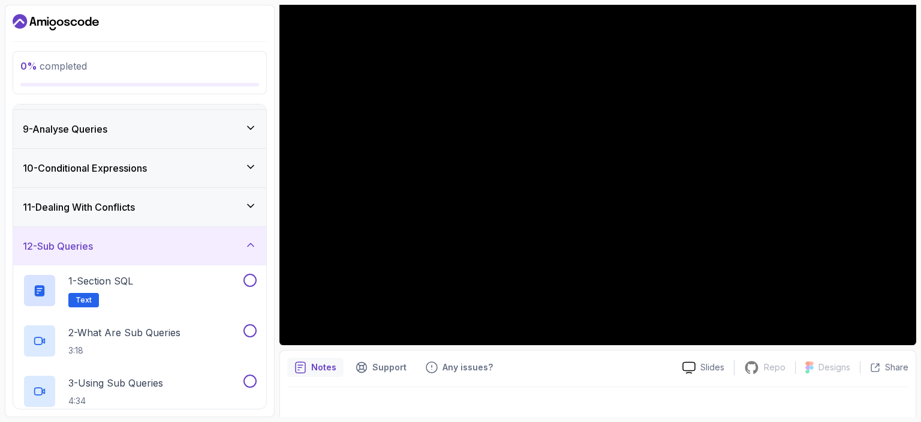
scroll to position [302, 0]
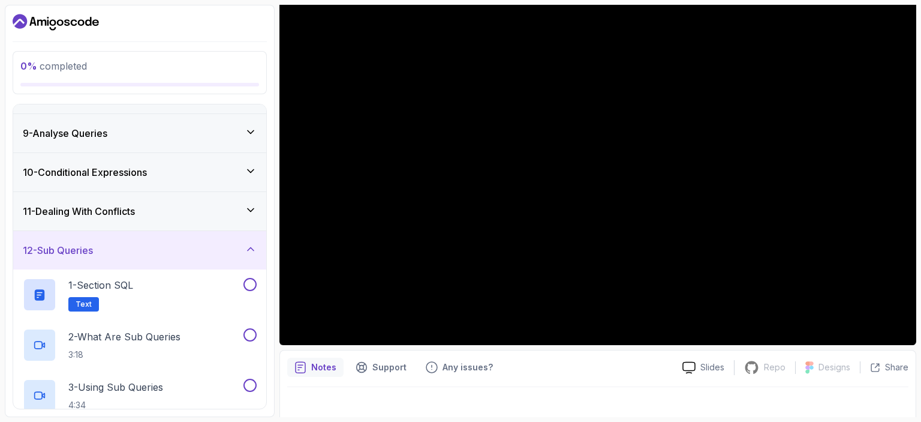
click at [122, 251] on div "12 - Sub Queries" at bounding box center [140, 250] width 234 height 14
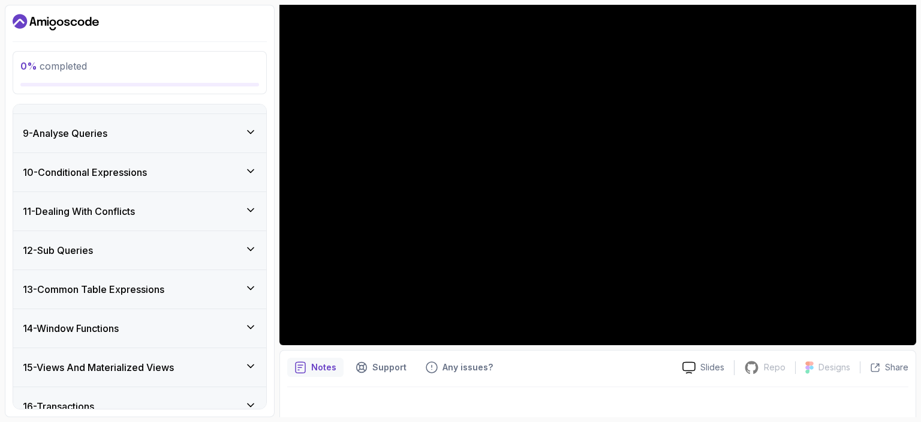
click at [100, 209] on h3 "11 - Dealing With Conflicts" at bounding box center [79, 211] width 112 height 14
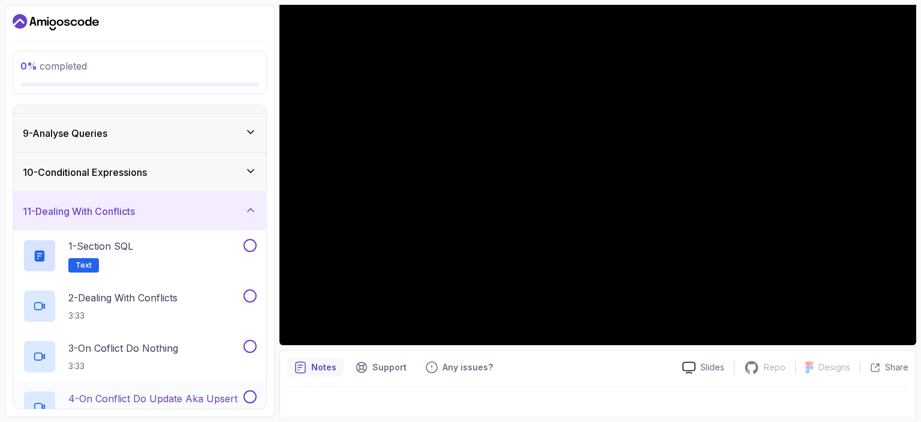
scroll to position [242, 0]
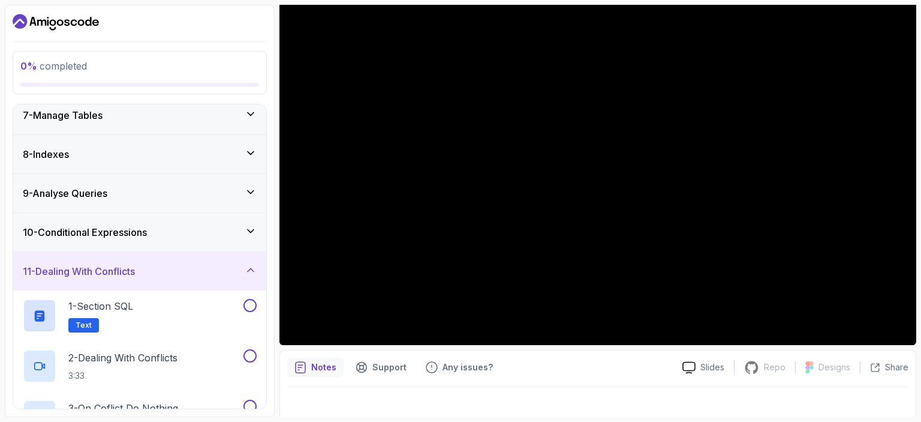
click at [123, 273] on h3 "11 - Dealing With Conflicts" at bounding box center [79, 271] width 112 height 14
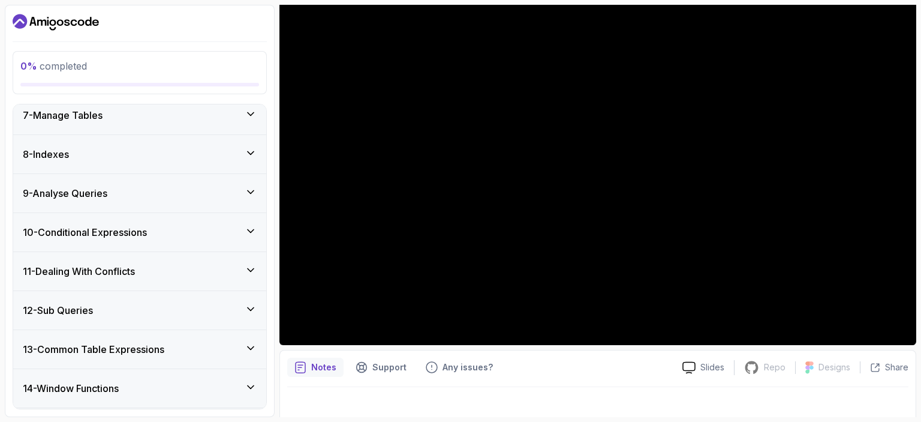
click at [98, 228] on h3 "10 - Conditional Expressions" at bounding box center [85, 232] width 124 height 14
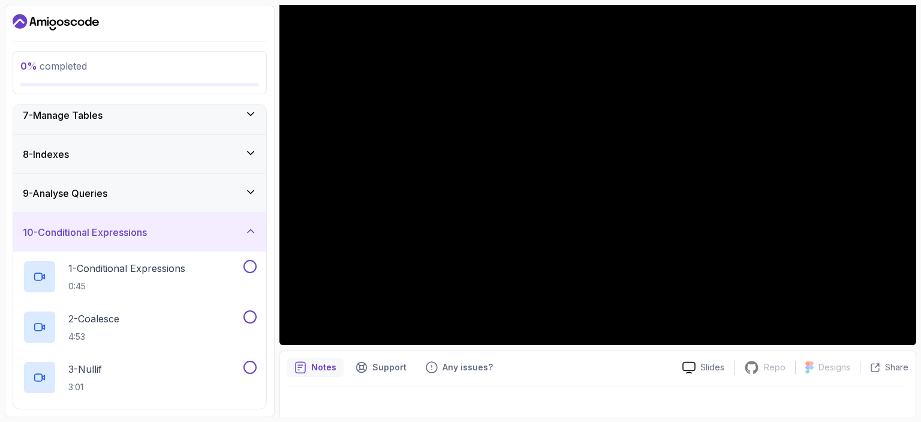
click at [112, 230] on h3 "10 - Conditional Expressions" at bounding box center [85, 232] width 124 height 14
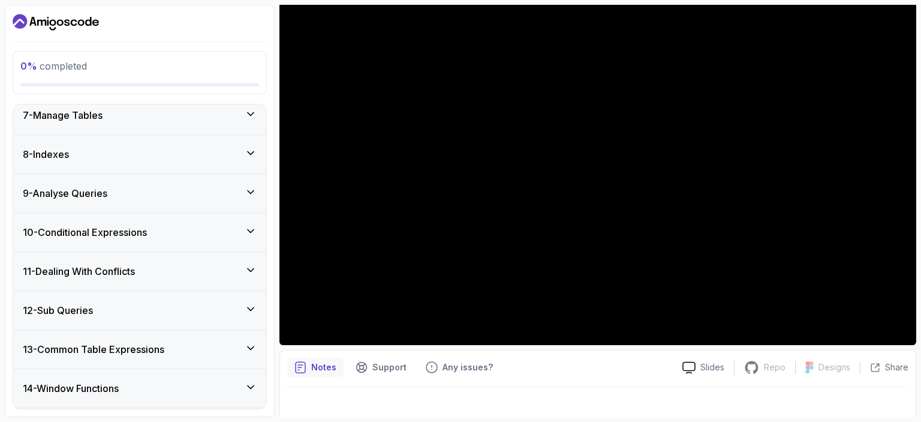
click at [100, 188] on h3 "9 - Analyse Queries" at bounding box center [65, 193] width 85 height 14
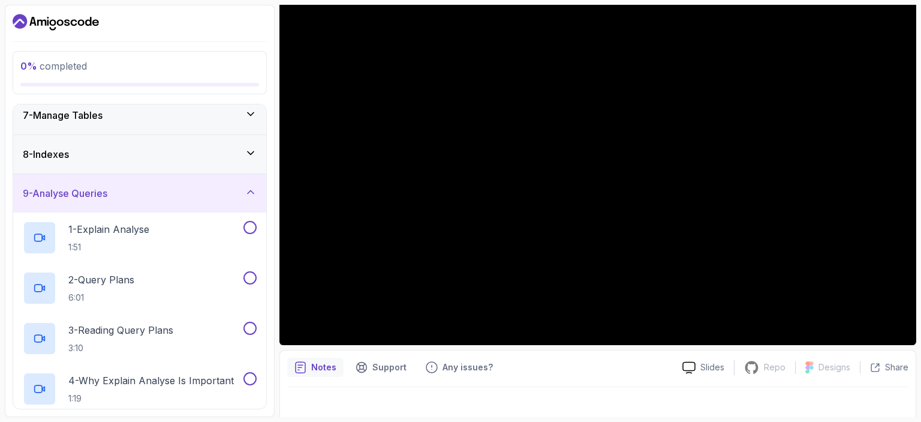
click at [100, 189] on h3 "9 - Analyse Queries" at bounding box center [65, 193] width 85 height 14
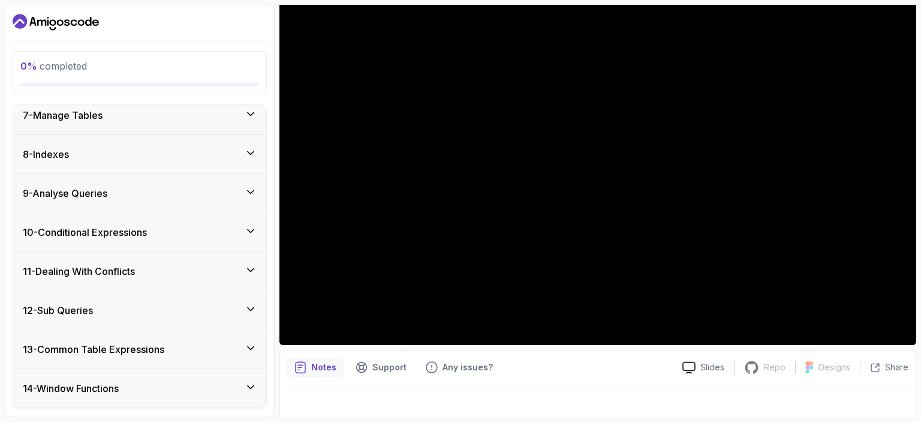
click at [94, 143] on div "8 - Indexes" at bounding box center [139, 154] width 253 height 38
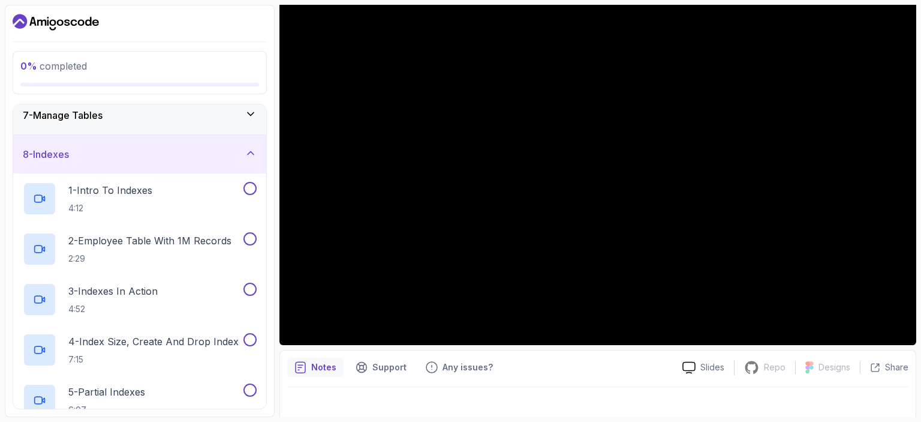
click at [94, 143] on div "8 - Indexes" at bounding box center [139, 154] width 253 height 38
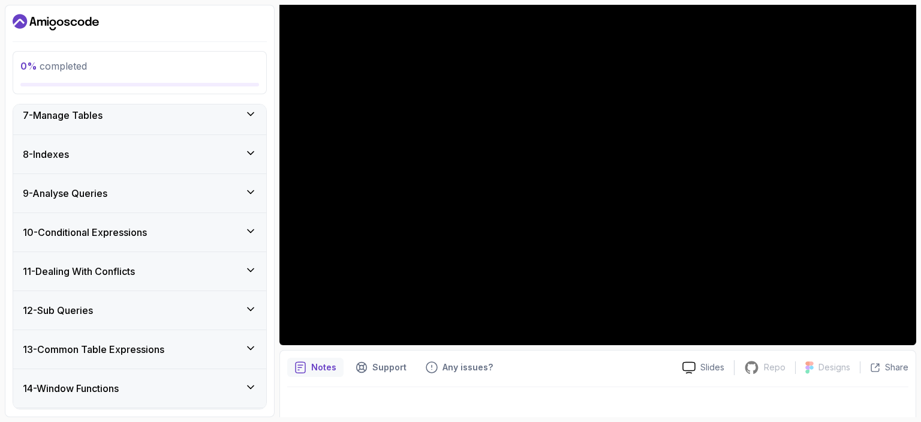
click at [94, 118] on h3 "7 - Manage Tables" at bounding box center [63, 115] width 80 height 14
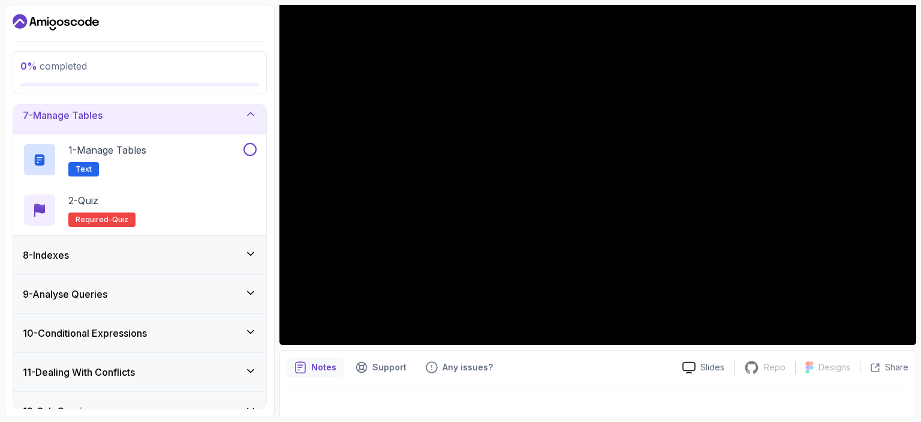
click at [94, 118] on h3 "7 - Manage Tables" at bounding box center [63, 115] width 80 height 14
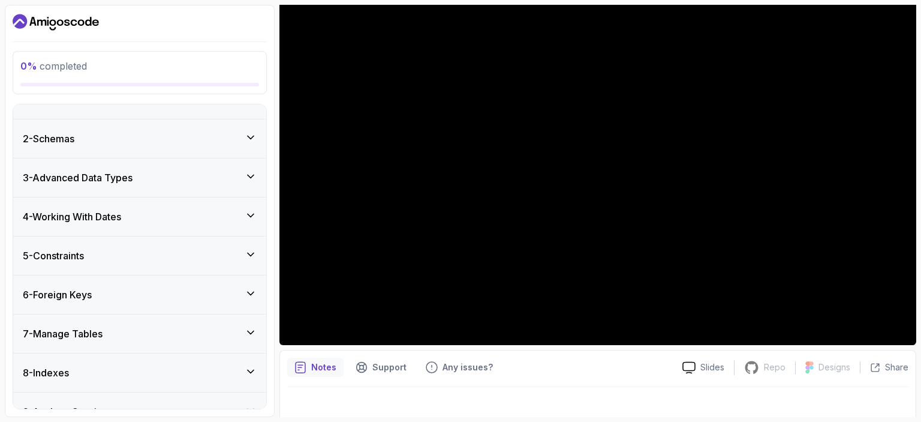
scroll to position [0, 0]
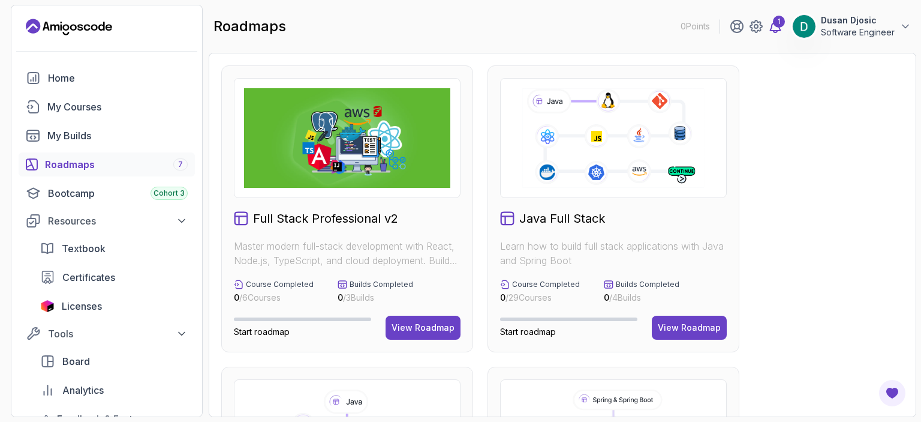
click at [775, 27] on icon at bounding box center [775, 26] width 14 height 14
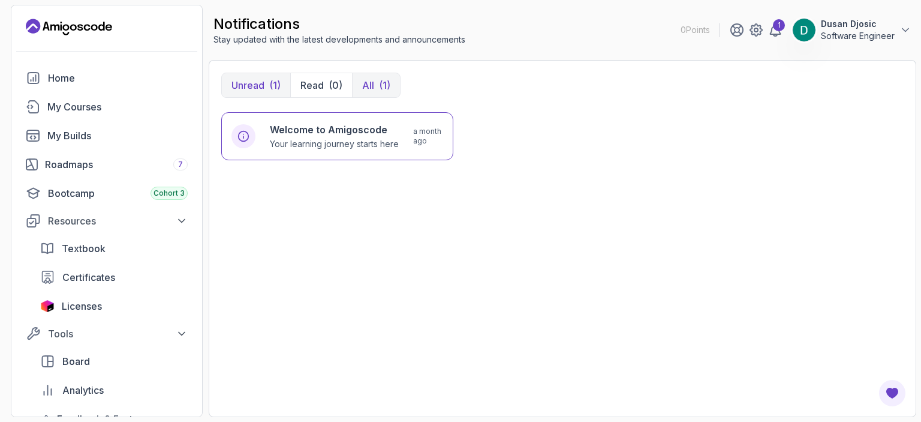
click at [380, 78] on div "(1)" at bounding box center [384, 85] width 11 height 14
click at [74, 161] on div "Roadmaps 7" at bounding box center [116, 164] width 143 height 14
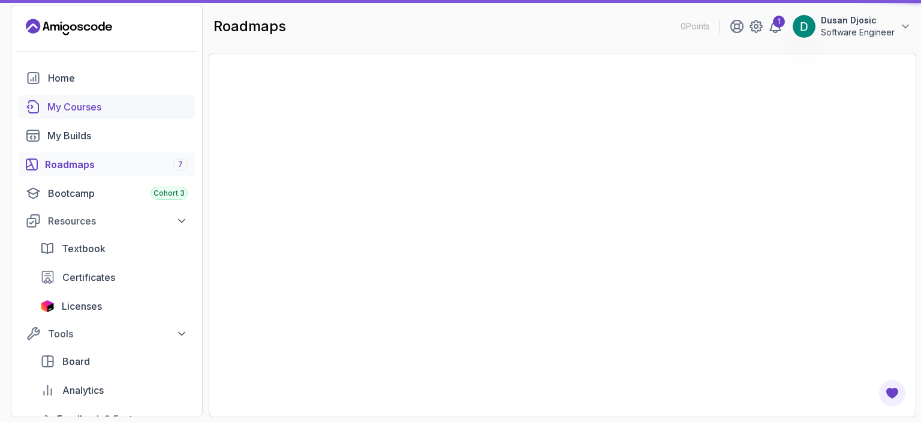
click at [82, 107] on div "My Courses" at bounding box center [117, 107] width 140 height 14
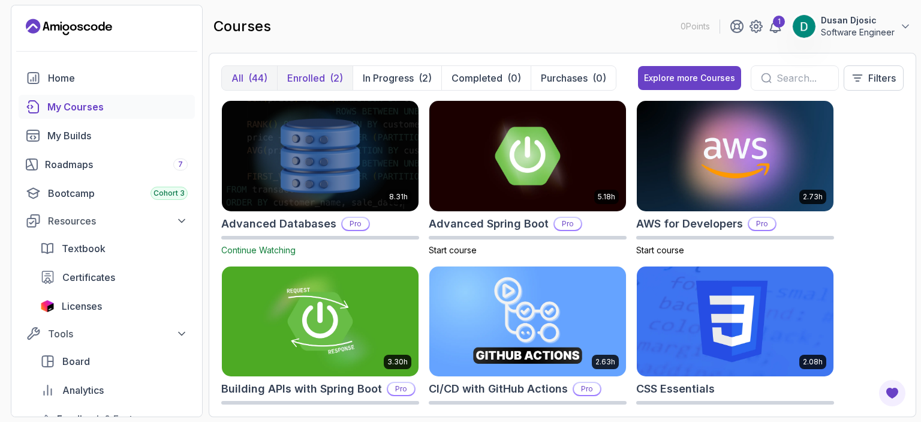
click at [321, 72] on p "Enrolled" at bounding box center [306, 78] width 38 height 14
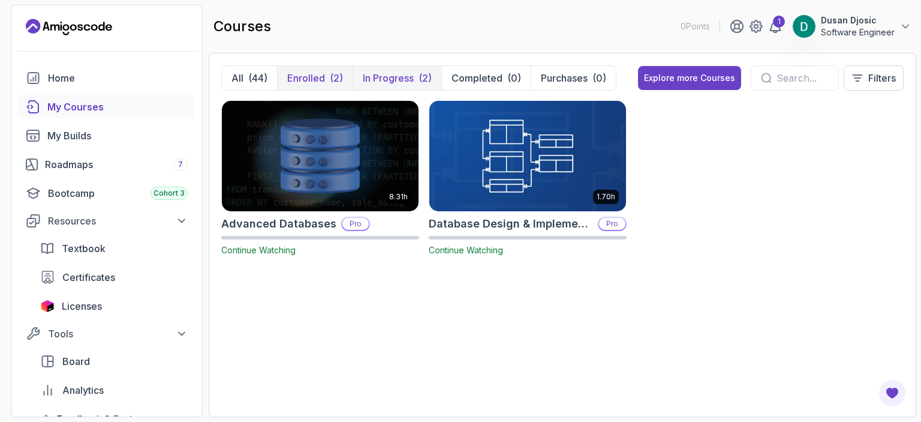
click at [400, 77] on p "In Progress" at bounding box center [388, 78] width 51 height 14
click at [317, 74] on p "Enrolled" at bounding box center [306, 78] width 38 height 14
click at [85, 155] on link "Roadmaps 7" at bounding box center [107, 164] width 176 height 24
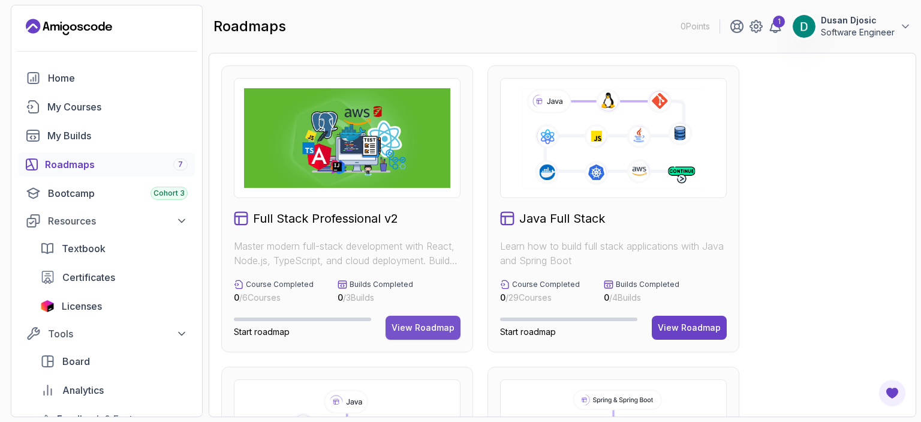
click at [419, 323] on div "View Roadmap" at bounding box center [423, 327] width 63 height 12
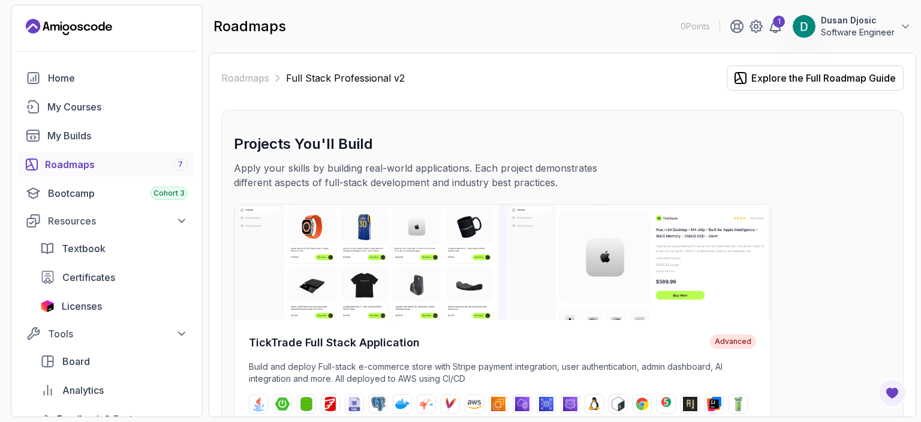
click at [79, 30] on icon "Landing page" at bounding box center [79, 27] width 5 height 7
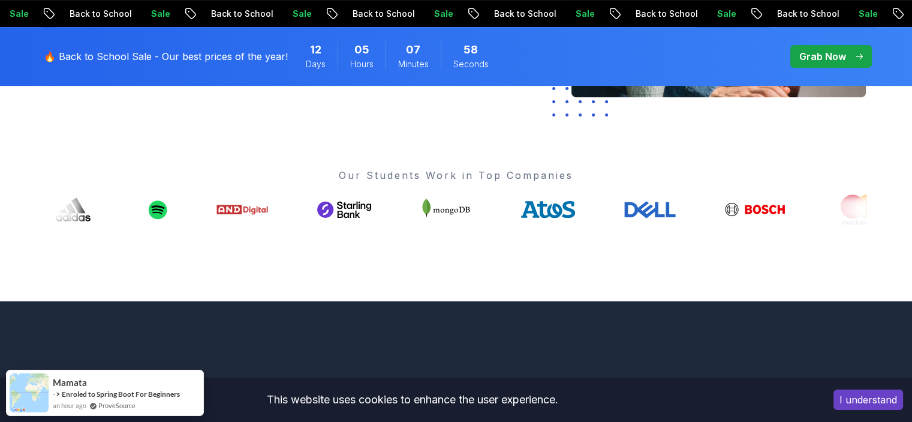
scroll to position [540, 0]
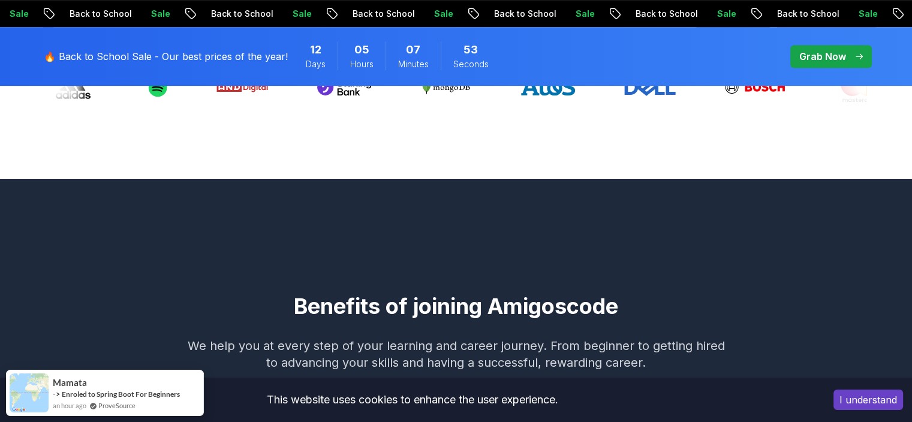
click at [824, 55] on p "Grab Now" at bounding box center [822, 56] width 47 height 14
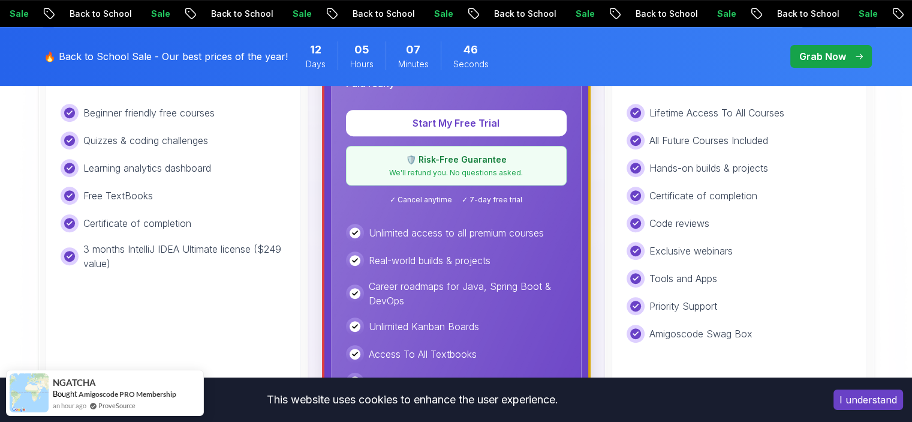
scroll to position [420, 0]
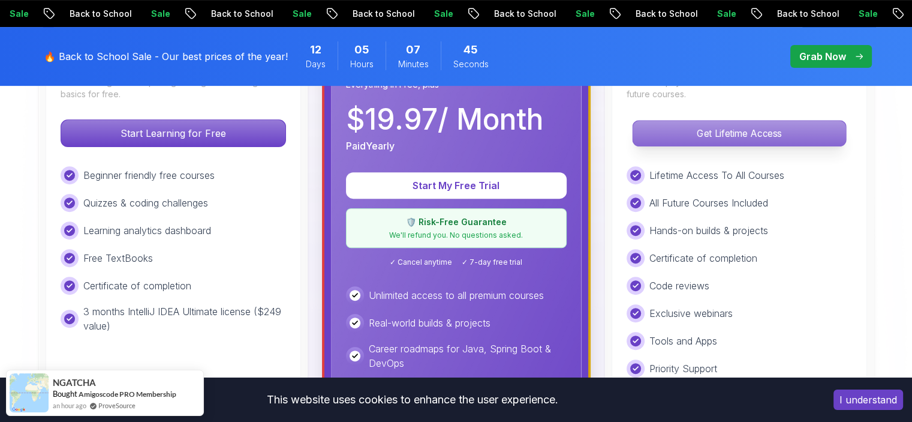
click at [712, 131] on p "Get Lifetime Access" at bounding box center [739, 133] width 213 height 25
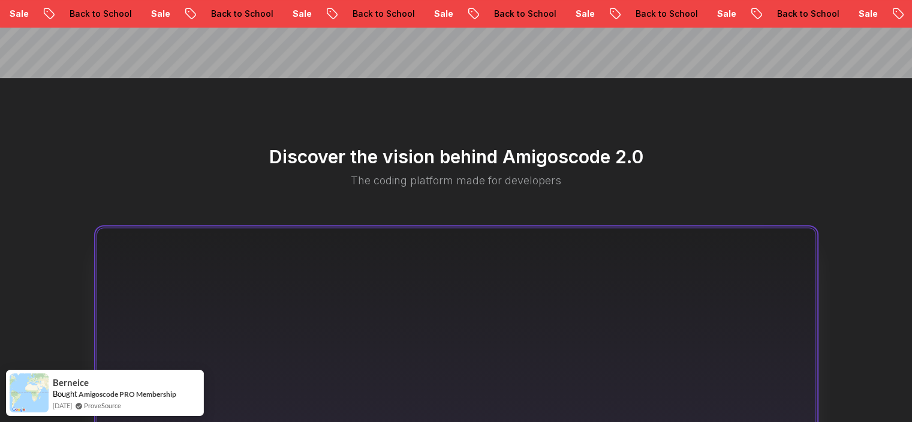
scroll to position [300, 0]
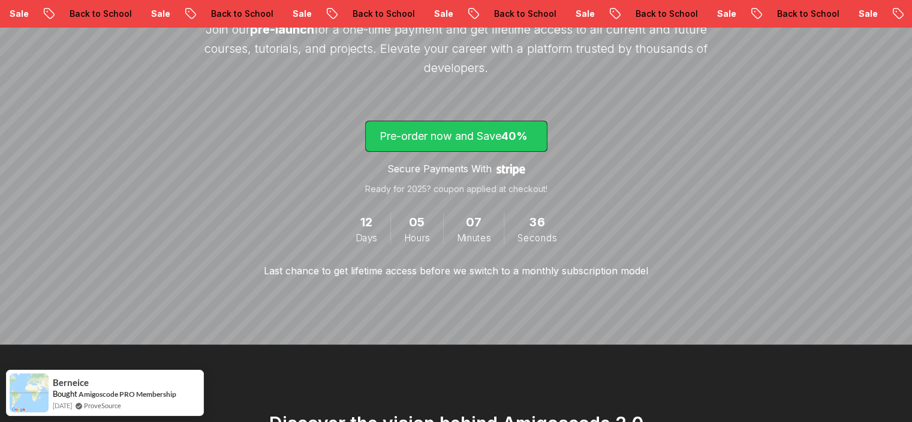
click at [453, 133] on p "Pre-order now and Save 40%" at bounding box center [457, 136] width 154 height 17
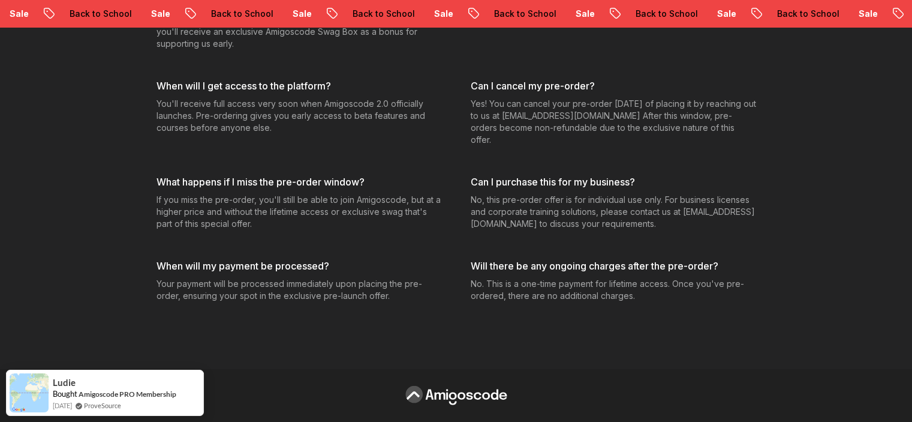
scroll to position [4409, 0]
drag, startPoint x: 79, startPoint y: 227, endPoint x: 79, endPoint y: 36, distance: 191.3
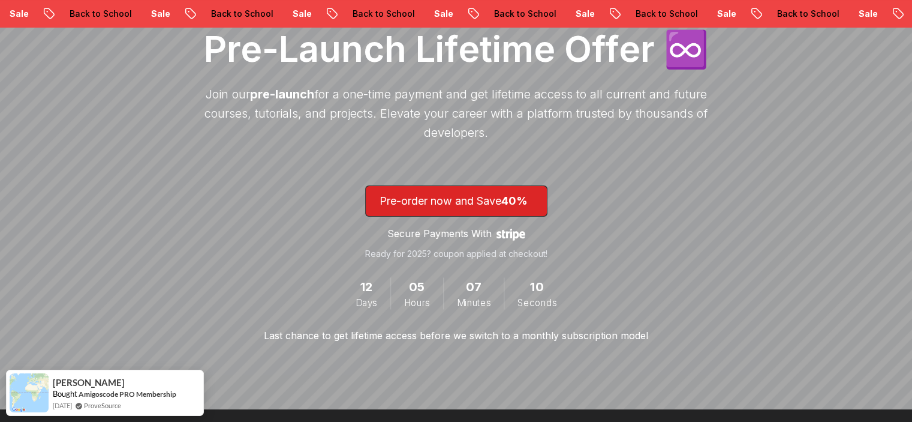
scroll to position [0, 0]
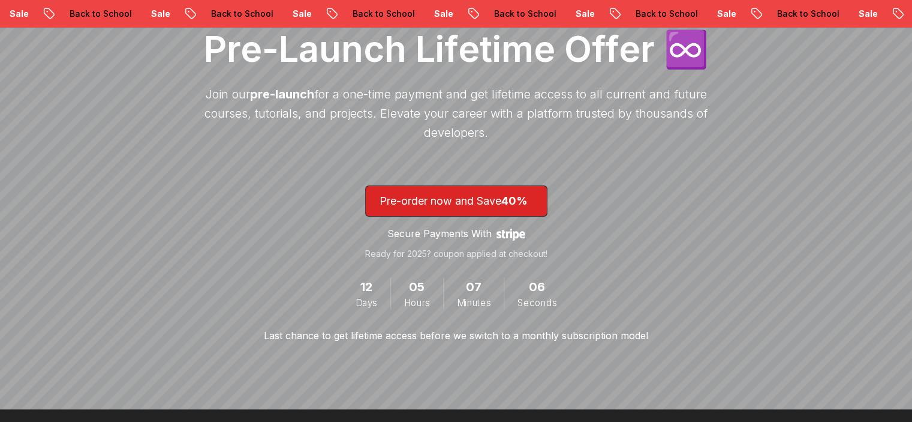
scroll to position [300, 0]
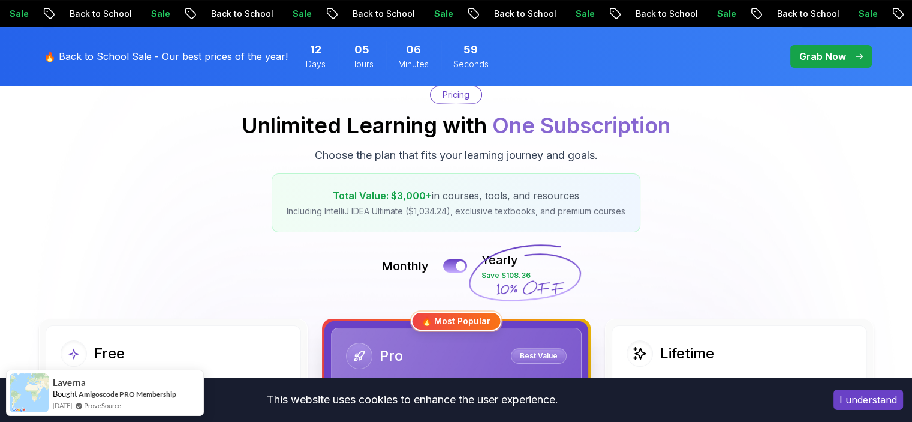
scroll to position [120, 0]
click at [450, 263] on button at bounding box center [455, 265] width 25 height 14
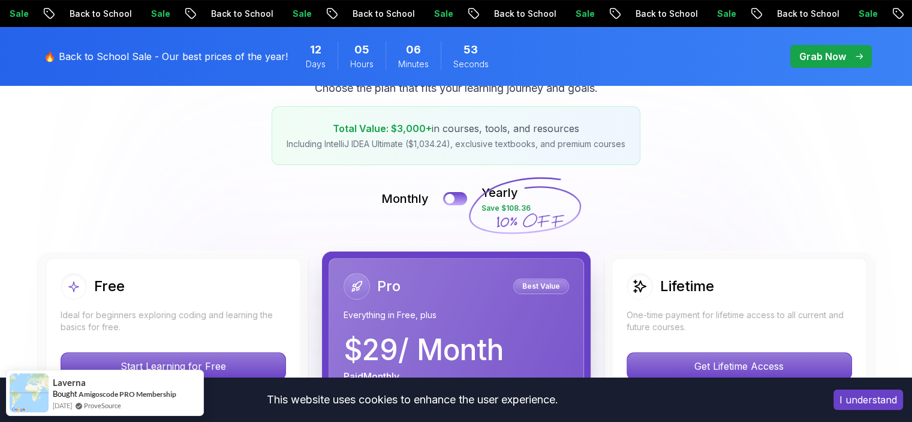
scroll to position [180, 0]
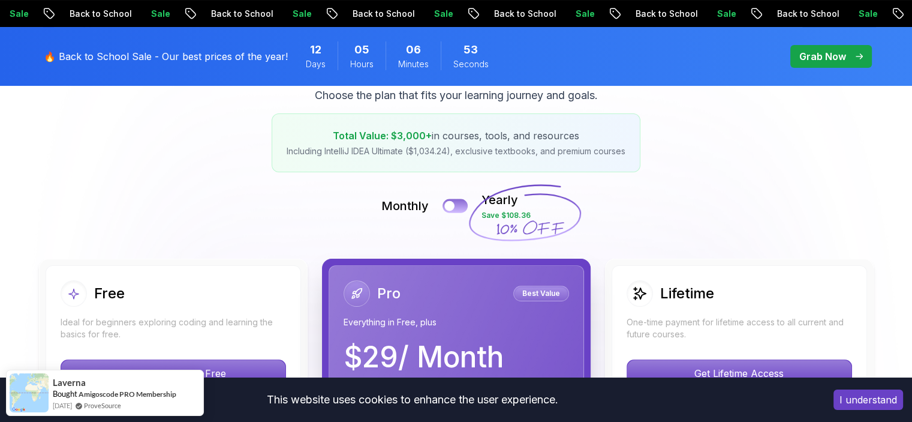
click at [459, 203] on button at bounding box center [455, 205] width 25 height 14
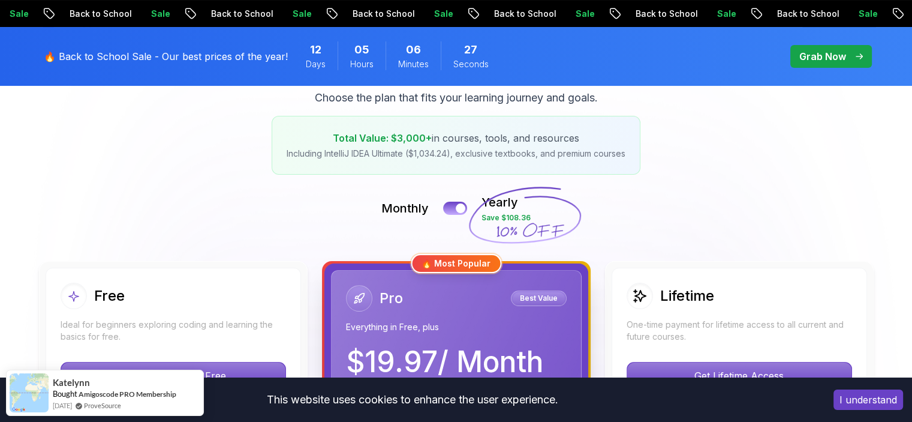
scroll to position [0, 0]
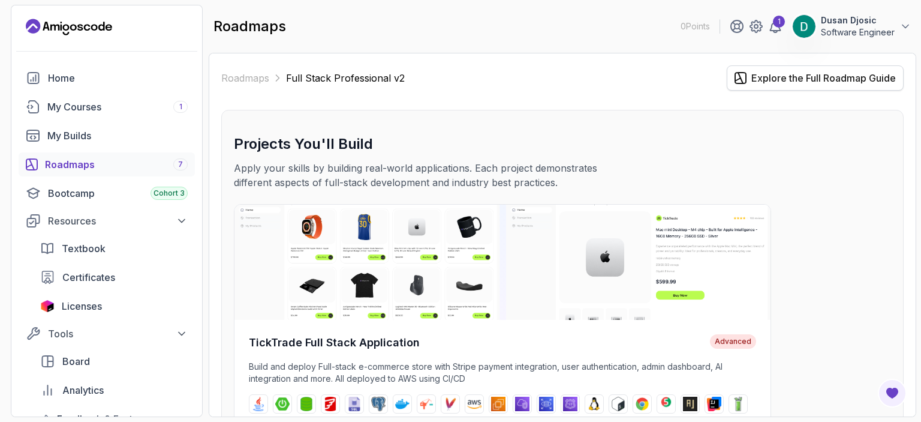
click at [782, 81] on div "Explore the Full Roadmap Guide" at bounding box center [823, 78] width 145 height 14
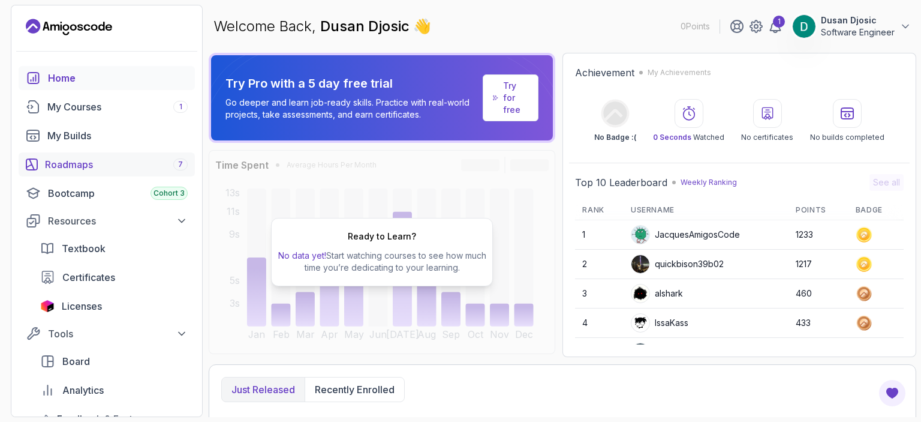
click at [101, 165] on div "Roadmaps 7" at bounding box center [116, 164] width 143 height 14
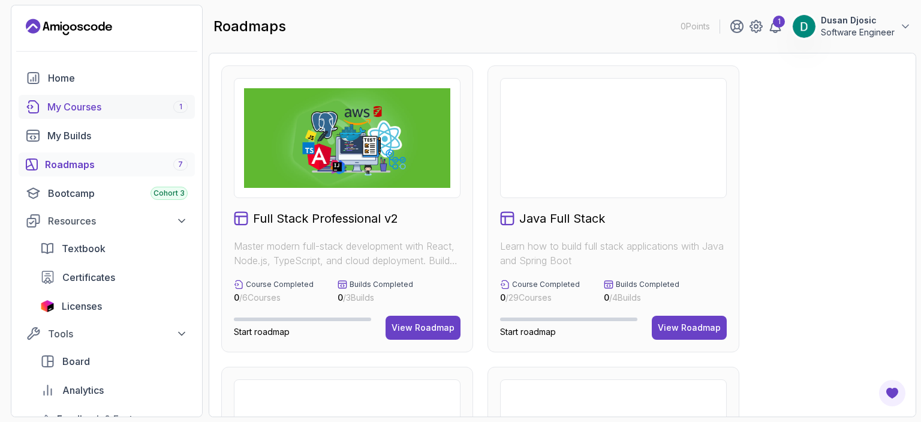
click at [115, 103] on div "My Courses 1" at bounding box center [117, 107] width 140 height 14
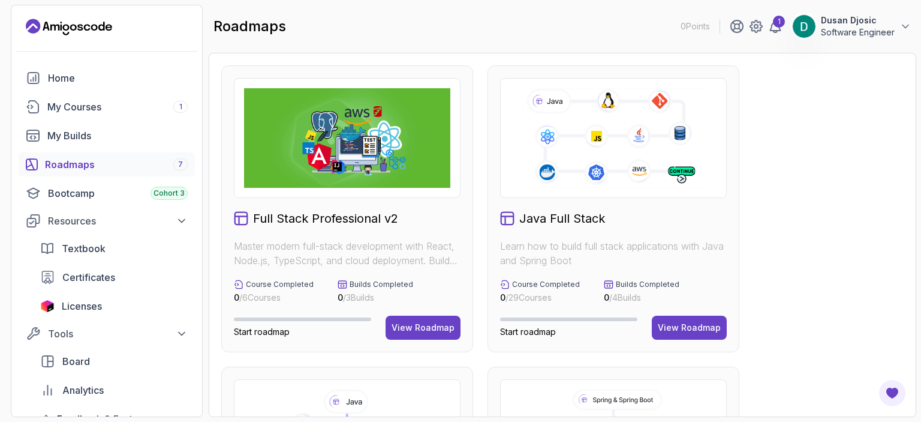
click at [100, 103] on div "My Courses 1" at bounding box center [117, 107] width 140 height 14
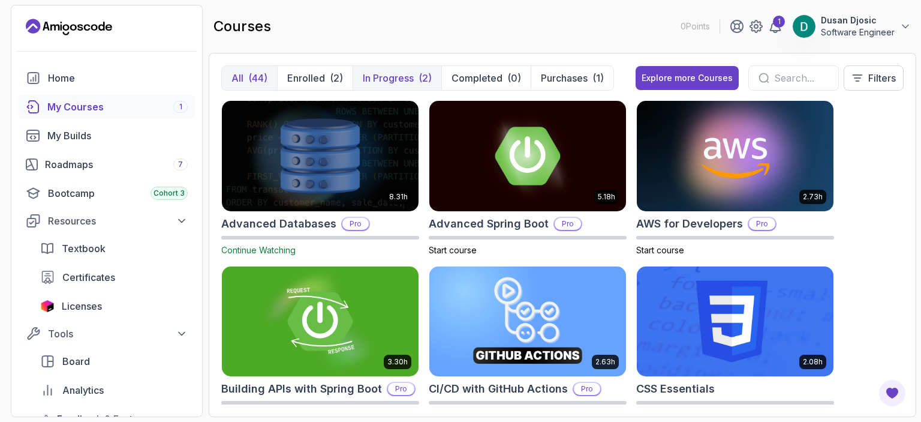
click at [404, 77] on p "In Progress" at bounding box center [388, 78] width 51 height 14
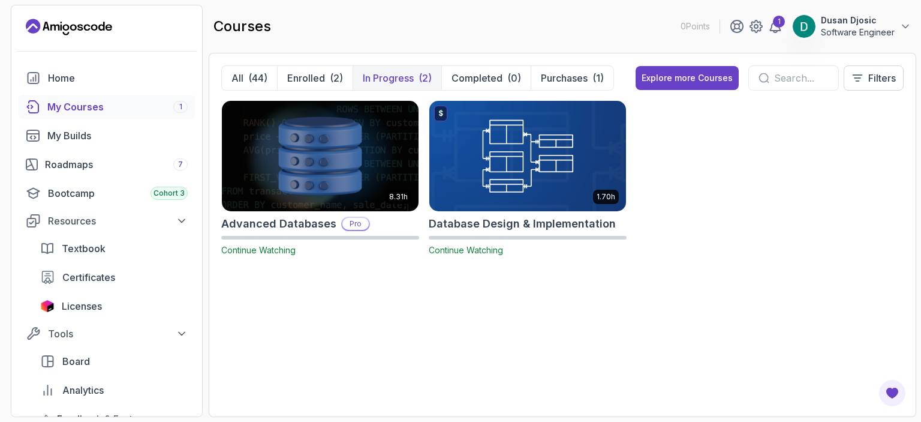
click at [314, 207] on img at bounding box center [320, 156] width 206 height 116
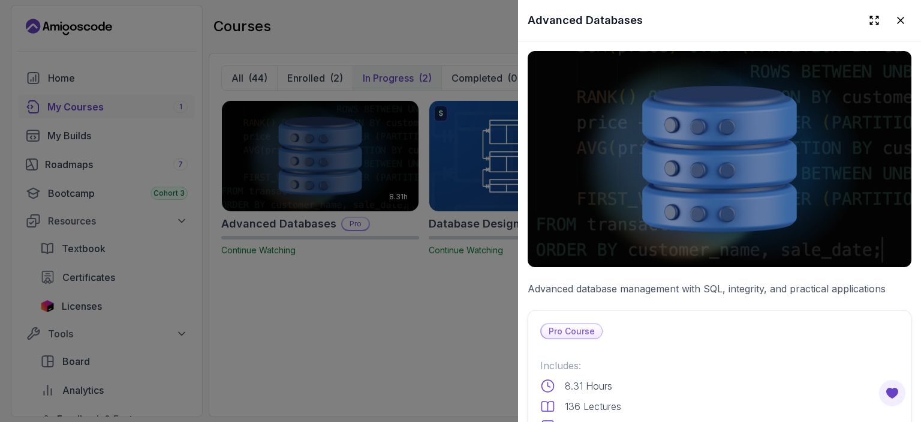
click at [314, 207] on div at bounding box center [460, 211] width 921 height 422
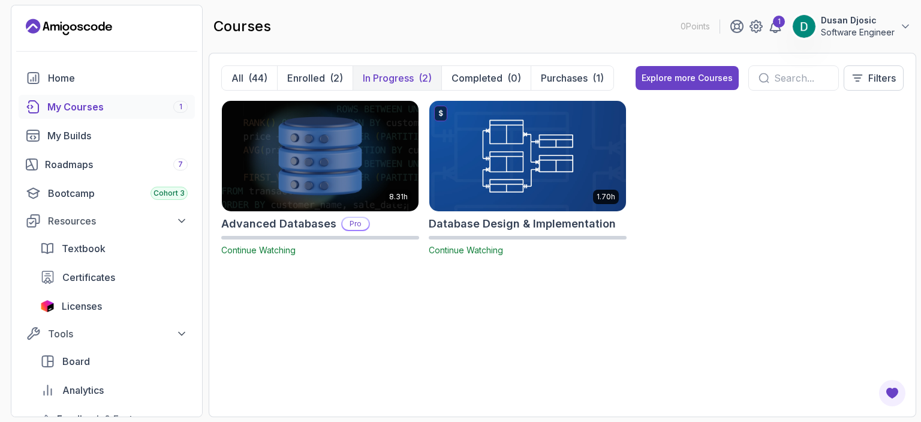
click at [272, 254] on span "Continue Watching" at bounding box center [258, 250] width 74 height 10
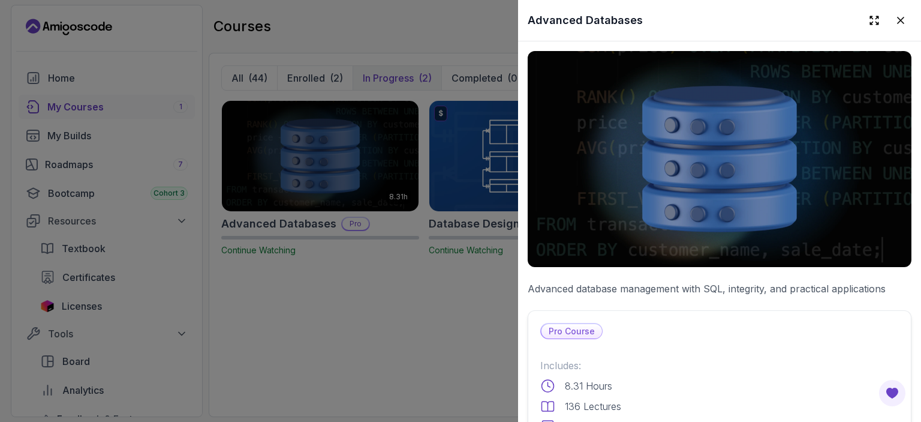
click at [258, 245] on div at bounding box center [460, 211] width 921 height 422
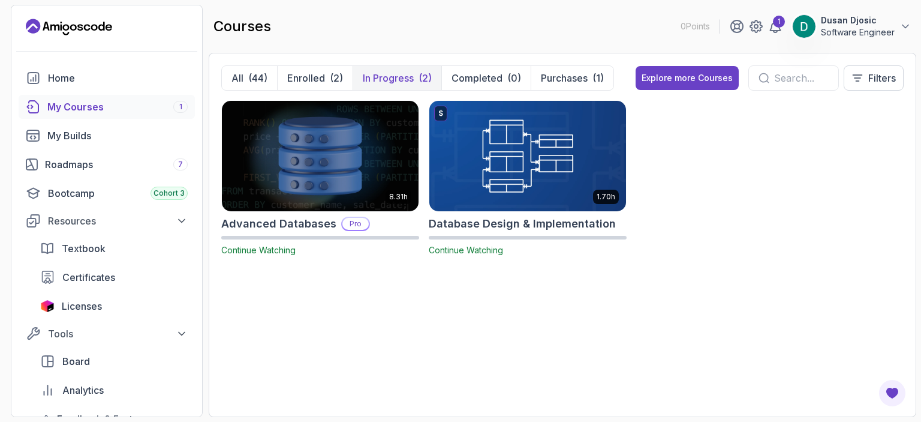
click at [273, 250] on span "Continue Watching" at bounding box center [258, 250] width 74 height 10
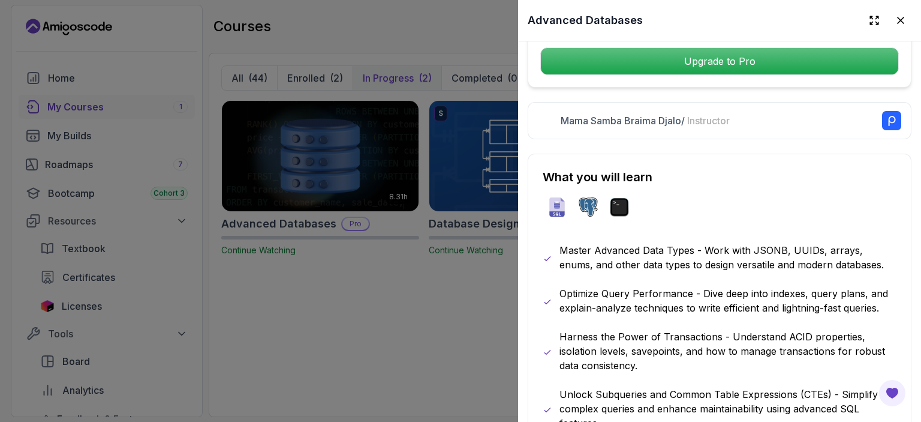
scroll to position [720, 0]
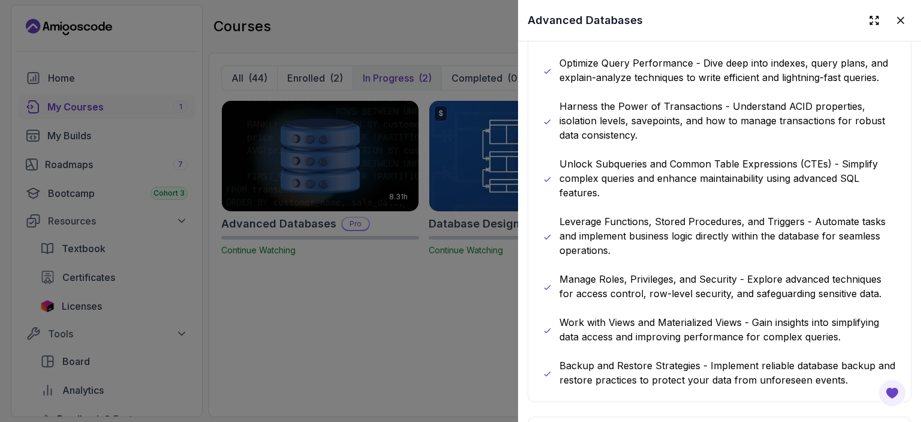
click at [413, 266] on div at bounding box center [460, 211] width 921 height 422
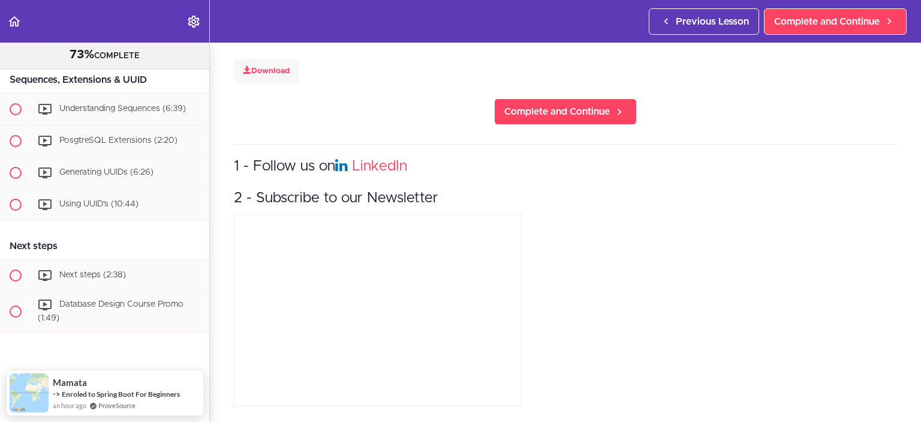
scroll to position [54, 0]
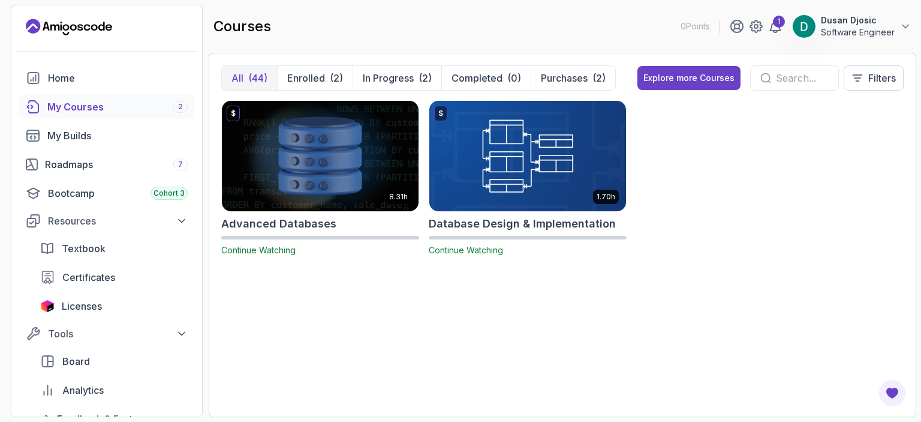
click at [271, 249] on span "Continue Watching" at bounding box center [258, 250] width 74 height 10
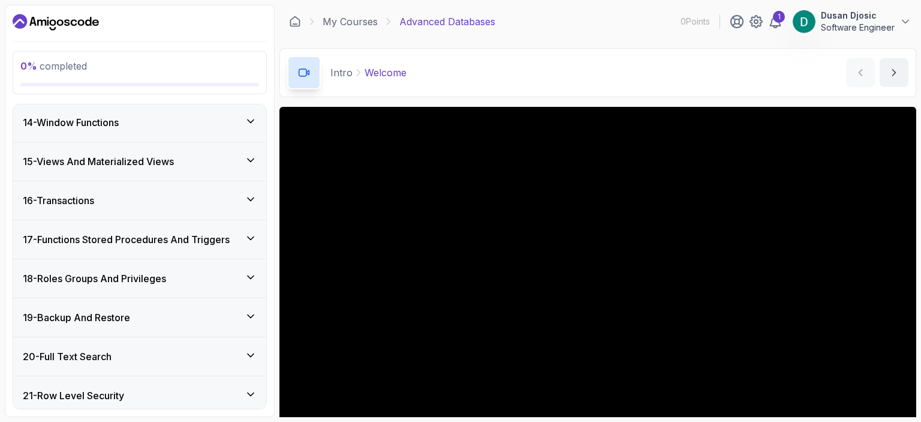
scroll to position [700, 0]
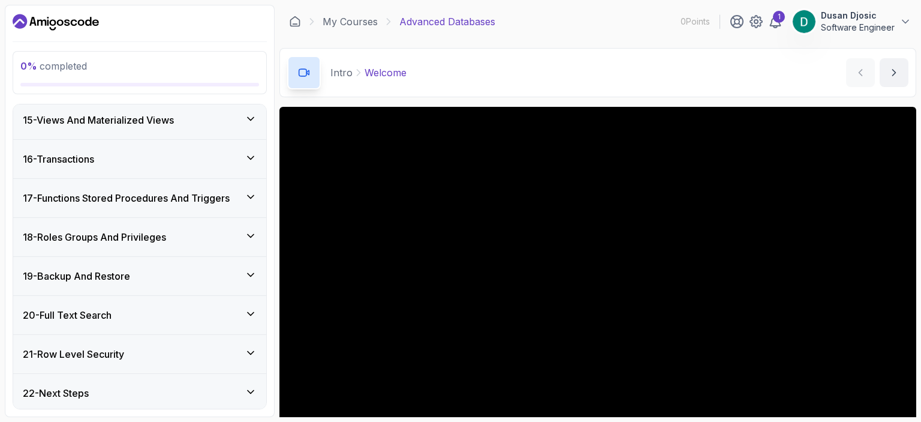
click at [92, 353] on h3 "21 - Row Level Security" at bounding box center [73, 354] width 101 height 14
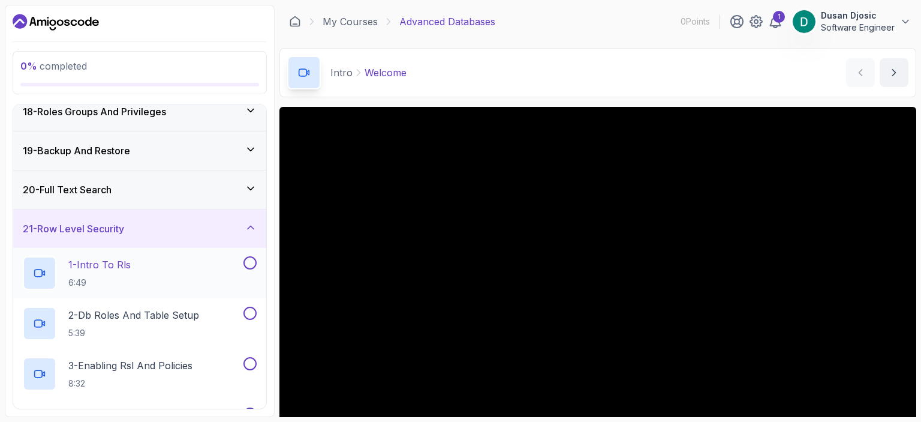
scroll to position [652, 0]
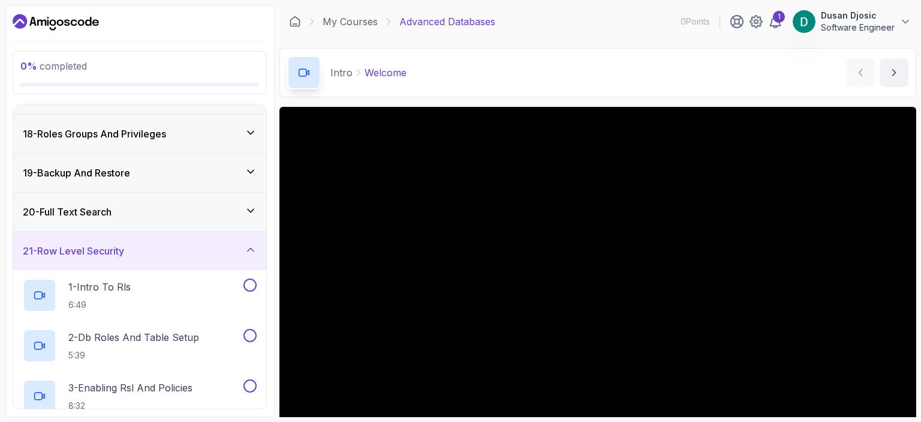
click at [124, 244] on h3 "21 - Row Level Security" at bounding box center [73, 250] width 101 height 14
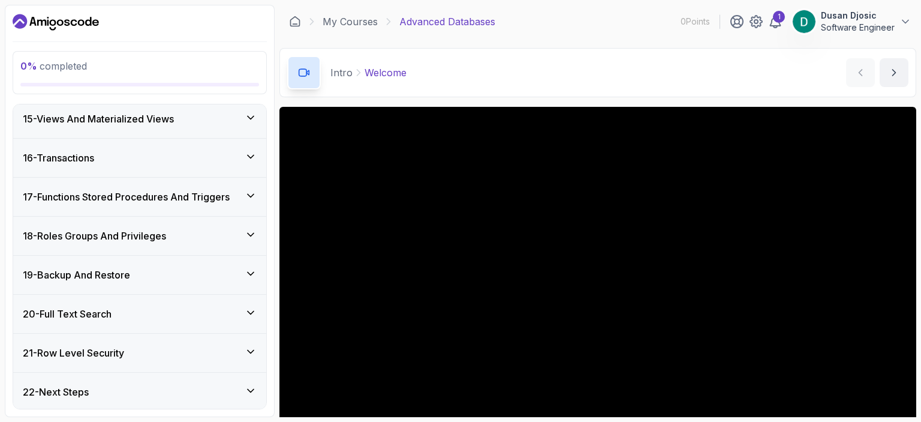
scroll to position [549, 0]
click at [124, 311] on div "20 - Full Text Search" at bounding box center [140, 315] width 234 height 14
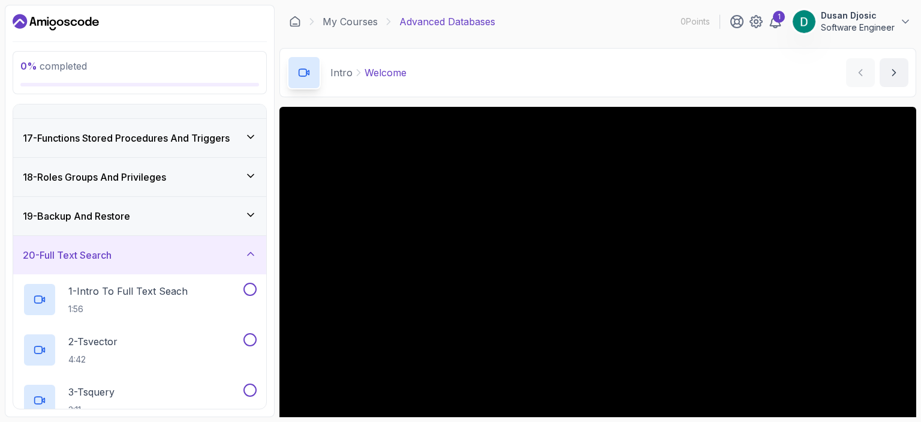
click at [112, 248] on h3 "20 - Full Text Search" at bounding box center [67, 255] width 89 height 14
